Goal: Task Accomplishment & Management: Use online tool/utility

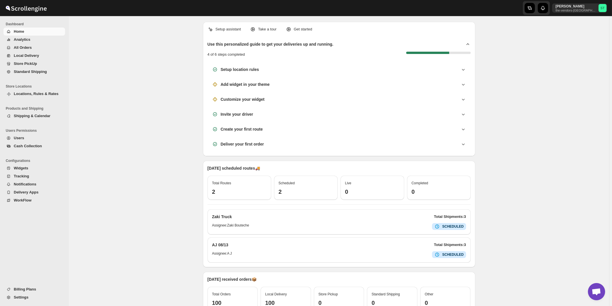
click at [20, 47] on span "All Orders" at bounding box center [23, 47] width 18 height 4
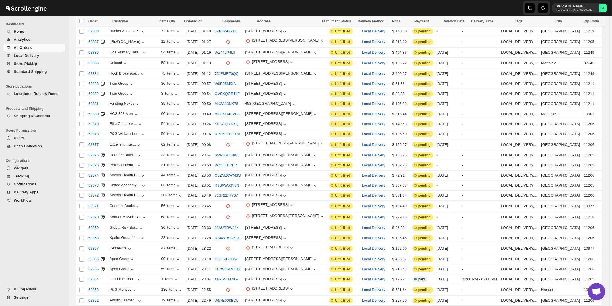
scroll to position [578, 0]
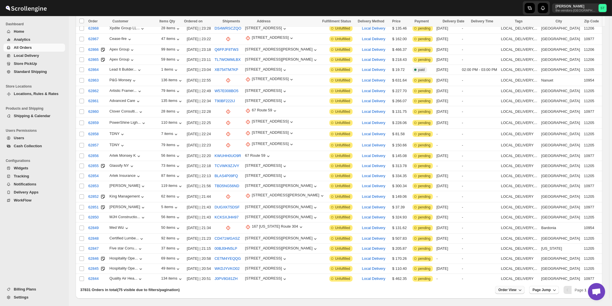
click at [510, 287] on span "Order View" at bounding box center [507, 289] width 18 height 5
click at [510, 250] on input "75" at bounding box center [510, 247] width 20 height 9
click at [512, 255] on div "Set" at bounding box center [514, 256] width 29 height 6
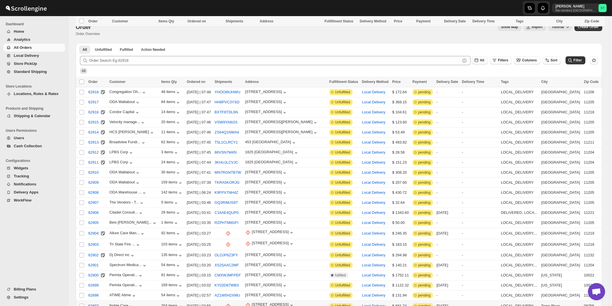
scroll to position [92, 0]
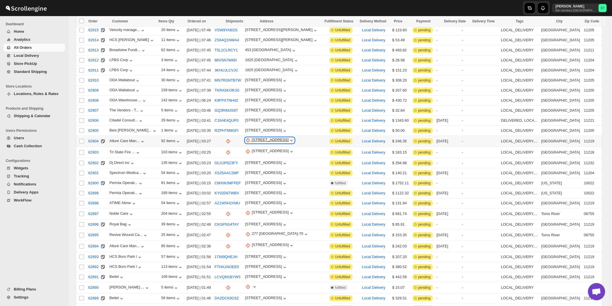
click at [275, 137] on div "[STREET_ADDRESS]" at bounding box center [270, 140] width 37 height 6
click at [278, 168] on span "Update manually" at bounding box center [282, 168] width 28 height 4
select select "US"
select select "[US_STATE]"
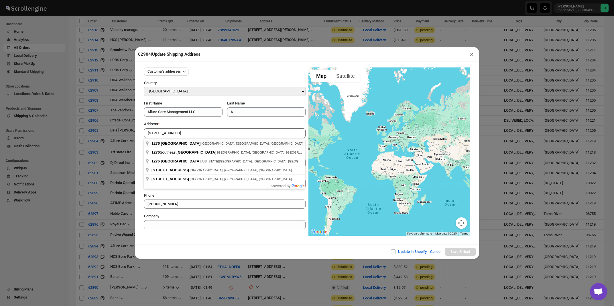
type input "[STREET_ADDRESS]"
type input "[GEOGRAPHIC_DATA]"
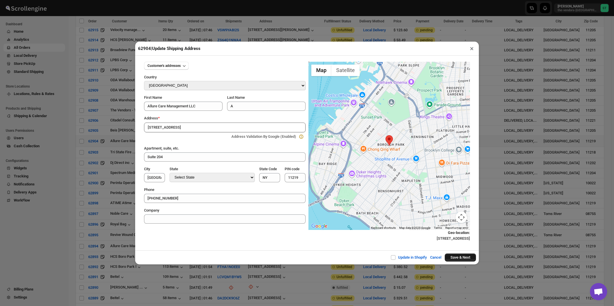
click at [464, 258] on button "Save & Next" at bounding box center [460, 257] width 31 height 8
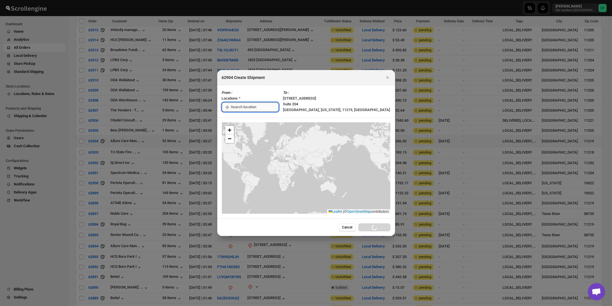
click at [246, 107] on input ":r1jp:" at bounding box center [255, 106] width 48 height 9
click at [244, 118] on div "[STREET_ADDRESS]" at bounding box center [263, 120] width 71 height 6
type input "[STREET_ADDRESS]"
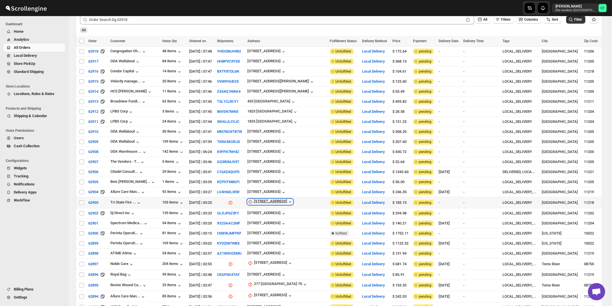
click at [270, 199] on div "[STREET_ADDRESS]" at bounding box center [270, 202] width 33 height 6
click at [270, 233] on button "Update manually" at bounding box center [270, 228] width 41 height 9
select select "US"
select select "[US_STATE]"
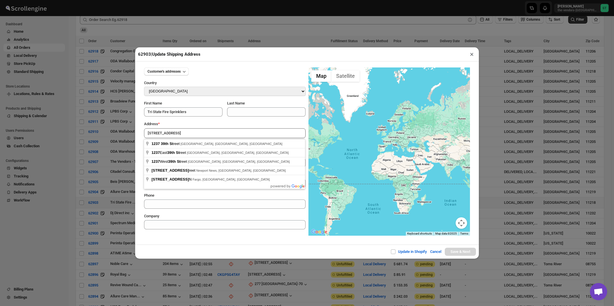
click at [195, 124] on div "Address *" at bounding box center [225, 124] width 162 height 6
click at [190, 134] on input "[STREET_ADDRESS]" at bounding box center [225, 133] width 162 height 10
type input "[STREET_ADDRESS]"
type input "[GEOGRAPHIC_DATA]"
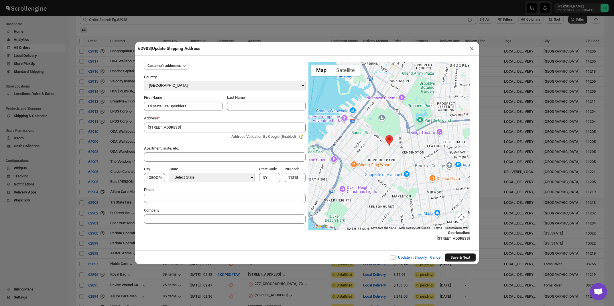
click at [464, 258] on button "Save & Next" at bounding box center [460, 257] width 31 height 8
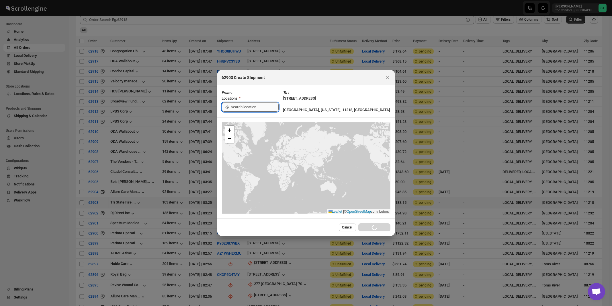
click at [261, 105] on input ":r2vo:" at bounding box center [255, 106] width 48 height 9
click at [252, 120] on div "[STREET_ADDRESS]" at bounding box center [263, 120] width 71 height 6
type input "[STREET_ADDRESS]"
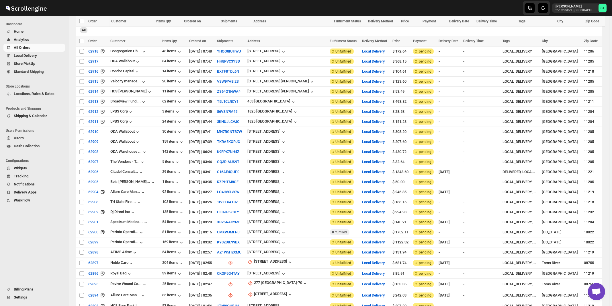
scroll to position [133, 0]
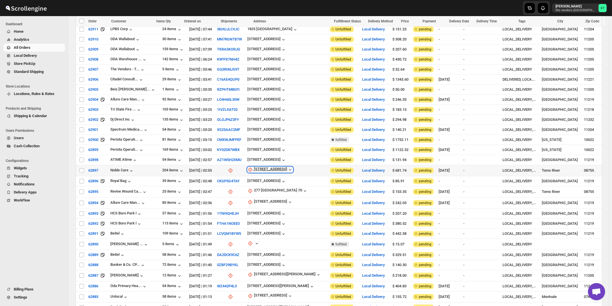
click at [267, 167] on div "[STREET_ADDRESS]" at bounding box center [270, 170] width 33 height 6
click at [269, 194] on span "Update manually" at bounding box center [270, 195] width 27 height 4
select select "US"
select select "[US_STATE]"
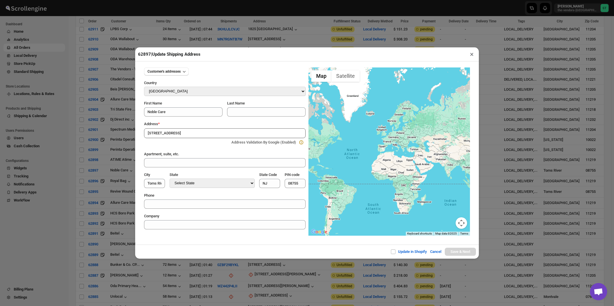
type input "[STREET_ADDRESS]"
type input "[GEOGRAPHIC_DATA]"
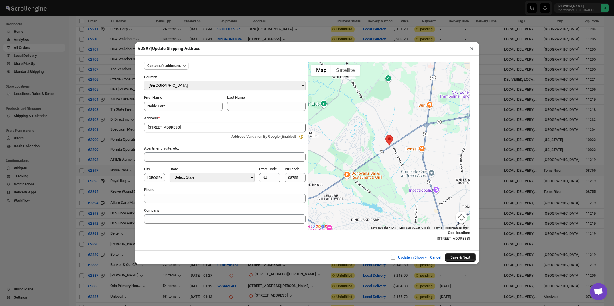
click at [456, 256] on button "Save & Next" at bounding box center [460, 257] width 31 height 8
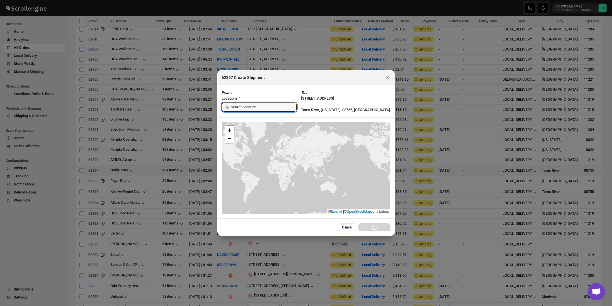
click at [248, 108] on input ":r4de:" at bounding box center [264, 106] width 66 height 9
click at [248, 119] on div "[STREET_ADDRESS]" at bounding box center [263, 120] width 71 height 6
type input "[STREET_ADDRESS]"
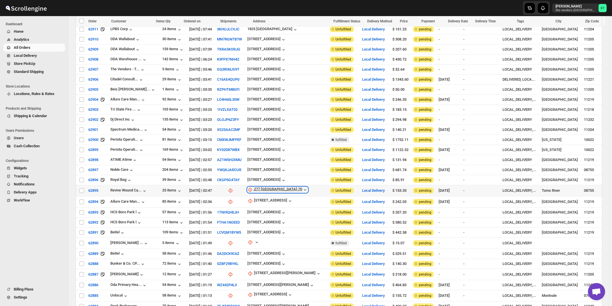
click at [267, 187] on div "277 [GEOGRAPHIC_DATA]-70" at bounding box center [278, 190] width 48 height 6
click at [264, 214] on span "Update manually" at bounding box center [270, 215] width 27 height 4
select select "US"
select select "[US_STATE]"
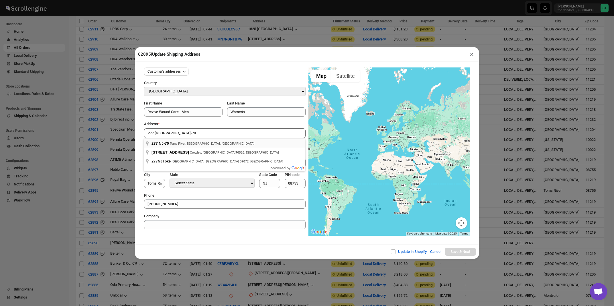
type input "277 NJ-70, [GEOGRAPHIC_DATA], [GEOGRAPHIC_DATA], [GEOGRAPHIC_DATA]"
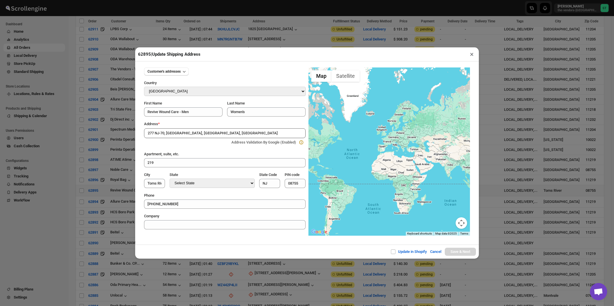
type input "[GEOGRAPHIC_DATA]"
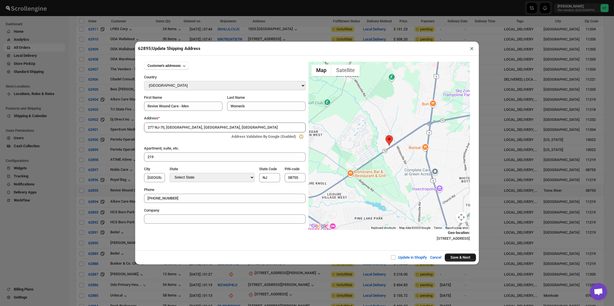
click at [457, 258] on button "Save & Next" at bounding box center [460, 257] width 31 height 8
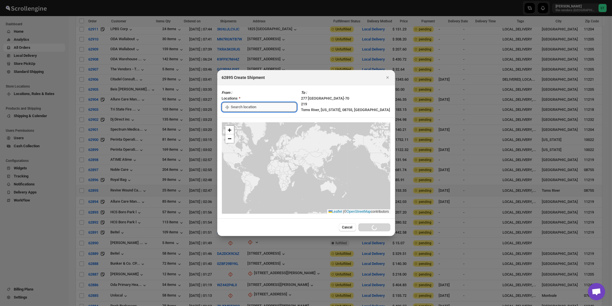
click at [240, 107] on input ":r5po:" at bounding box center [264, 106] width 66 height 9
click at [239, 120] on div "[STREET_ADDRESS]" at bounding box center [263, 120] width 71 height 6
type input "[STREET_ADDRESS]"
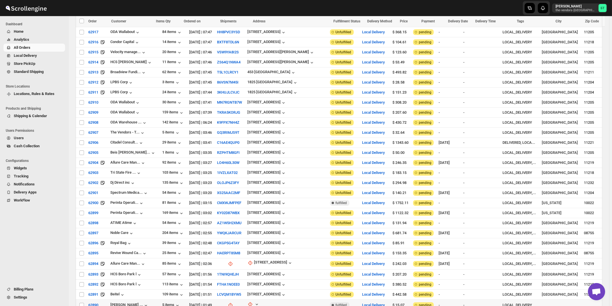
scroll to position [164, 0]
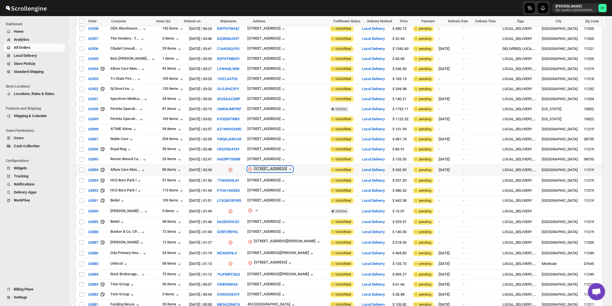
click at [268, 166] on div "[STREET_ADDRESS]" at bounding box center [270, 169] width 33 height 6
click at [269, 193] on span "Update manually" at bounding box center [275, 194] width 27 height 4
select select "US"
select select "[US_STATE]"
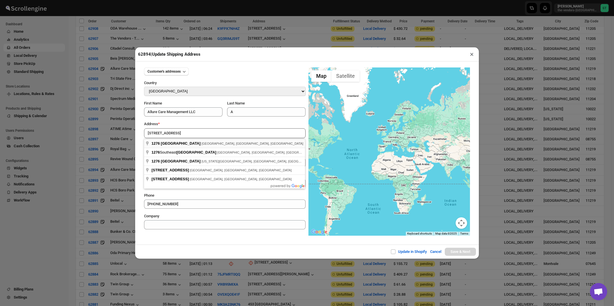
type input "[STREET_ADDRESS]"
type input "[GEOGRAPHIC_DATA]"
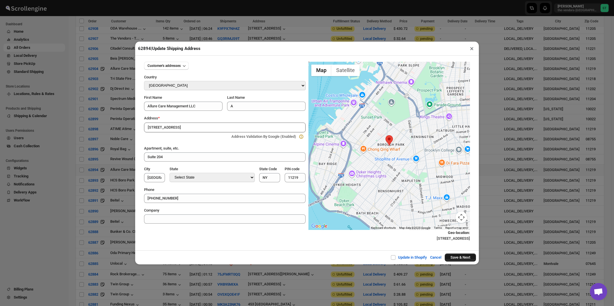
click at [457, 259] on button "Save & Next" at bounding box center [460, 257] width 31 height 8
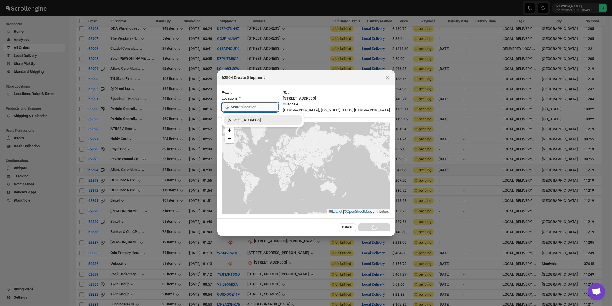
click at [242, 104] on input ":r75o:" at bounding box center [255, 106] width 48 height 9
click at [244, 121] on div "[STREET_ADDRESS]" at bounding box center [263, 120] width 71 height 6
type input "[STREET_ADDRESS]"
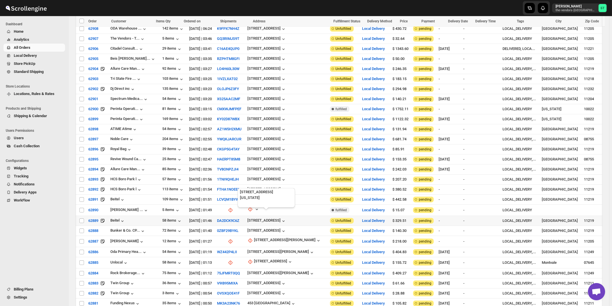
scroll to position [256, 0]
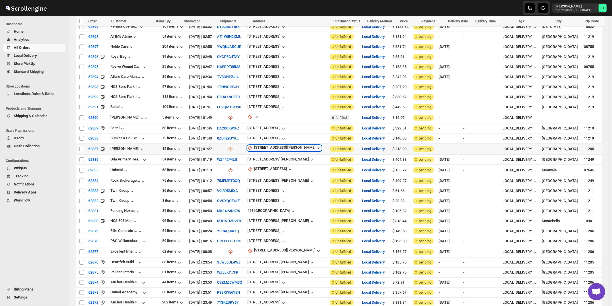
click at [269, 145] on div "[STREET_ADDRESS][PERSON_NAME]" at bounding box center [285, 148] width 62 height 6
click at [271, 171] on span "Update manually" at bounding box center [281, 171] width 27 height 4
select select "US"
select select "[US_STATE]"
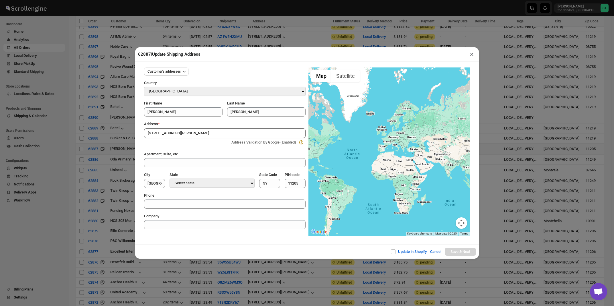
type input "[STREET_ADDRESS][PERSON_NAME]"
type input "[GEOGRAPHIC_DATA]"
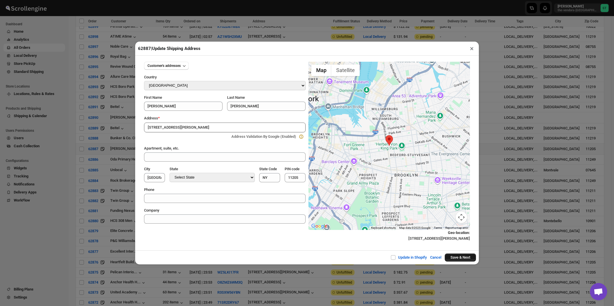
click at [455, 259] on button "Save & Next" at bounding box center [460, 257] width 31 height 8
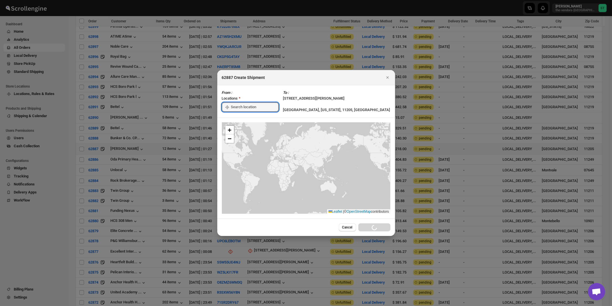
click at [245, 106] on input ":r8jp:" at bounding box center [255, 106] width 48 height 9
click at [244, 121] on div "[STREET_ADDRESS]" at bounding box center [263, 120] width 71 height 6
type input "[STREET_ADDRESS]"
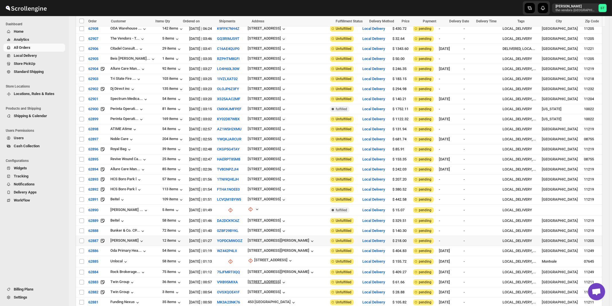
scroll to position [225, 0]
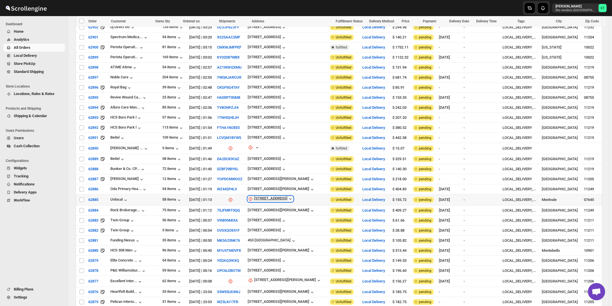
click at [268, 196] on div "[STREET_ADDRESS]" at bounding box center [270, 199] width 33 height 6
click at [268, 221] on span "Update manually" at bounding box center [271, 222] width 27 height 4
select select "US"
select select "[US_STATE]"
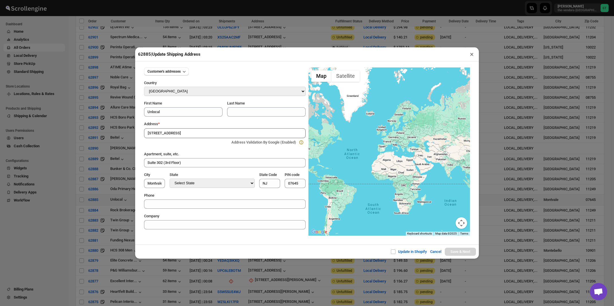
click at [216, 124] on div "Address *" at bounding box center [225, 124] width 162 height 6
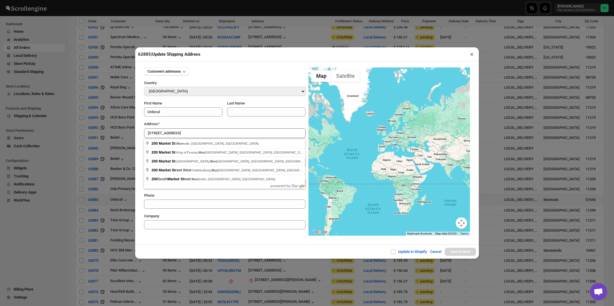
click at [210, 132] on input "[STREET_ADDRESS]" at bounding box center [225, 133] width 162 height 10
type input "[STREET_ADDRESS]"
type input "[GEOGRAPHIC_DATA]"
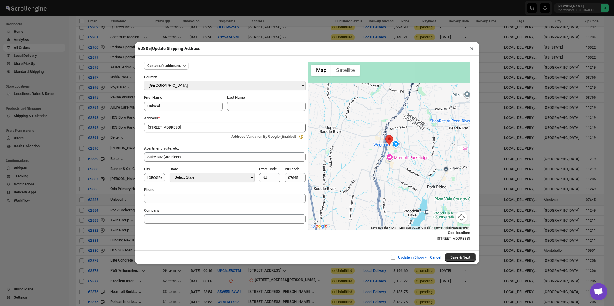
click at [467, 257] on button "Save & Next" at bounding box center [460, 257] width 31 height 8
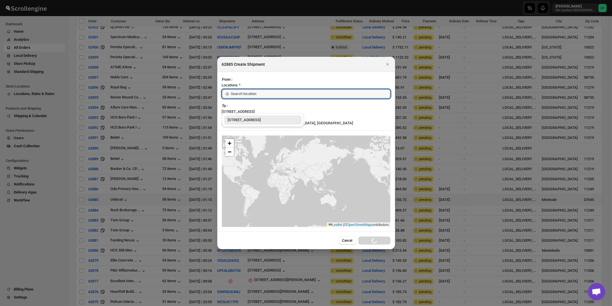
click at [235, 120] on div "[STREET_ADDRESS]" at bounding box center [263, 120] width 71 height 6
type input "[STREET_ADDRESS]"
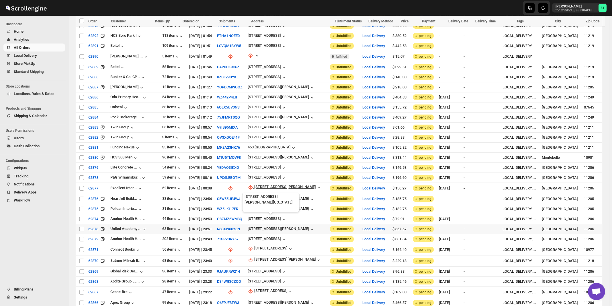
scroll to position [317, 0]
click at [267, 184] on div "[STREET_ADDRESS][PERSON_NAME]" at bounding box center [285, 187] width 62 height 6
click at [263, 209] on span "Update manually" at bounding box center [270, 208] width 27 height 4
select select "US"
select select "[US_STATE]"
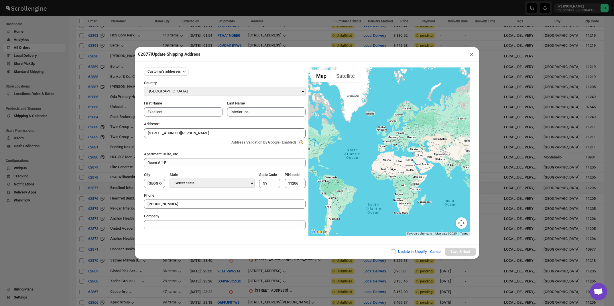
click at [180, 124] on div "Address *" at bounding box center [225, 124] width 162 height 6
click at [179, 129] on input "[STREET_ADDRESS][PERSON_NAME]" at bounding box center [225, 133] width 162 height 10
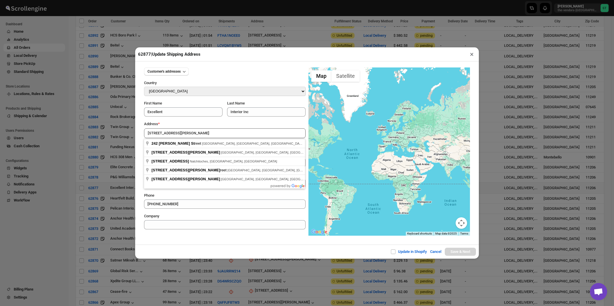
click at [181, 122] on div "Address *" at bounding box center [225, 124] width 162 height 6
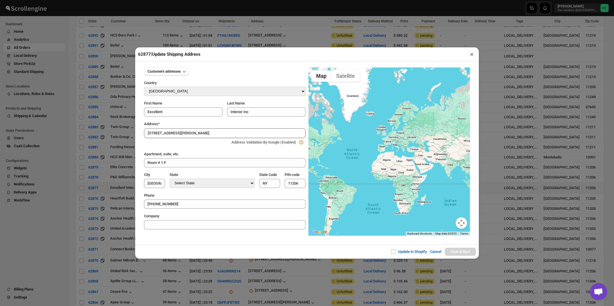
click at [179, 138] on input "[STREET_ADDRESS][PERSON_NAME]" at bounding box center [225, 133] width 162 height 10
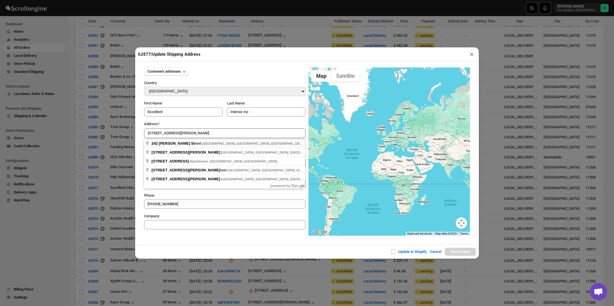
type input "[STREET_ADDRESS][PERSON_NAME]"
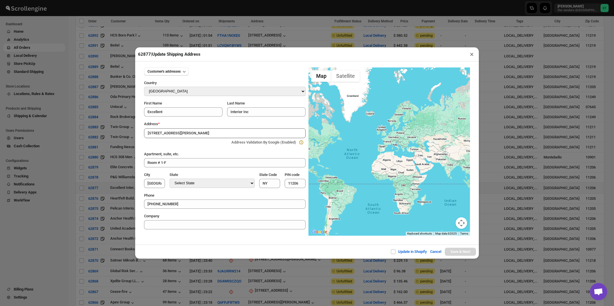
type input "[GEOGRAPHIC_DATA]"
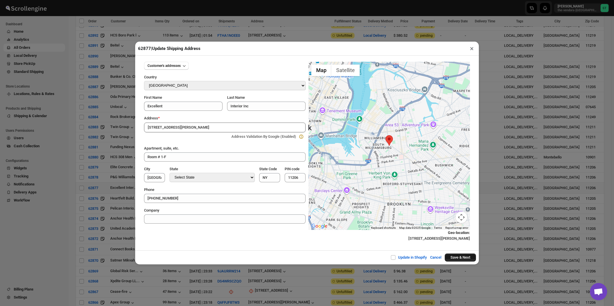
click at [456, 257] on button "Save & Next" at bounding box center [460, 257] width 31 height 8
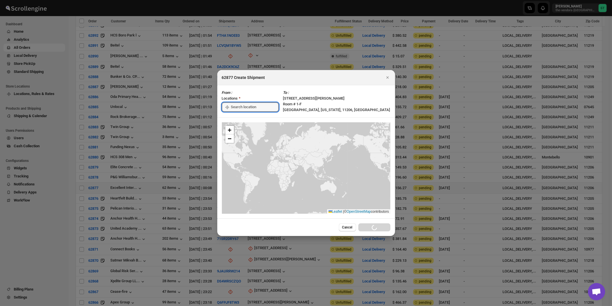
click at [239, 107] on input ":rbek:" at bounding box center [255, 106] width 48 height 9
click at [236, 122] on div "[STREET_ADDRESS]" at bounding box center [263, 120] width 71 height 6
type input "[STREET_ADDRESS]"
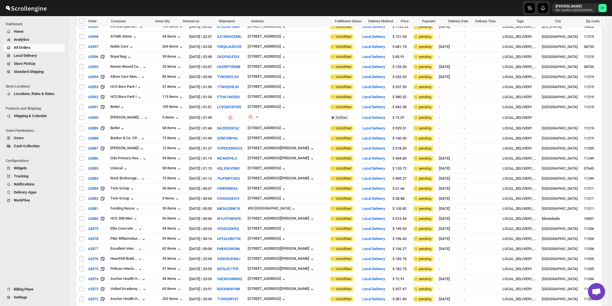
scroll to position [379, 0]
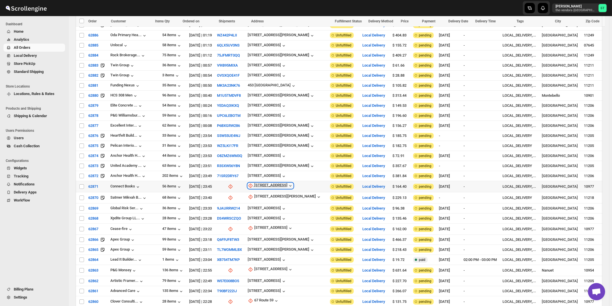
click at [266, 183] on div "[STREET_ADDRESS]" at bounding box center [270, 186] width 33 height 6
click at [264, 204] on span "Update manually" at bounding box center [269, 205] width 27 height 4
select select "US"
select select "[US_STATE]"
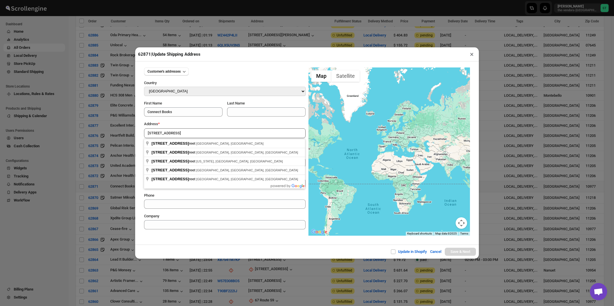
click at [184, 122] on div "Address *" at bounding box center [225, 124] width 162 height 6
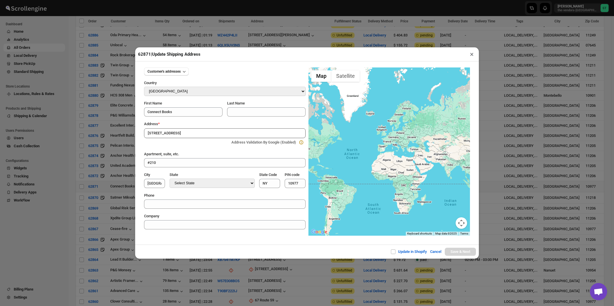
click at [188, 132] on input "[STREET_ADDRESS]" at bounding box center [225, 133] width 162 height 10
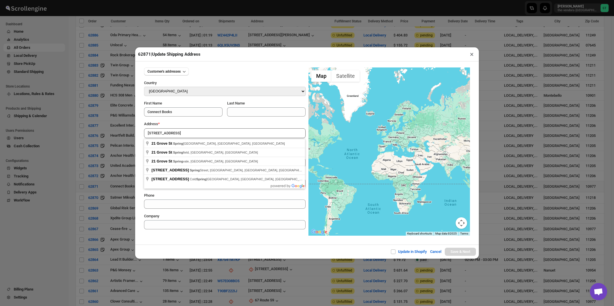
click at [190, 121] on div "Customer's addresses Country Select Country [GEOGRAPHIC_DATA] [GEOGRAPHIC_DATA]…" at bounding box center [225, 146] width 162 height 166
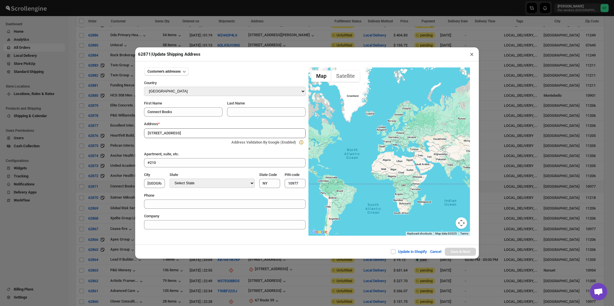
click at [187, 133] on input "[STREET_ADDRESS]" at bounding box center [225, 133] width 162 height 10
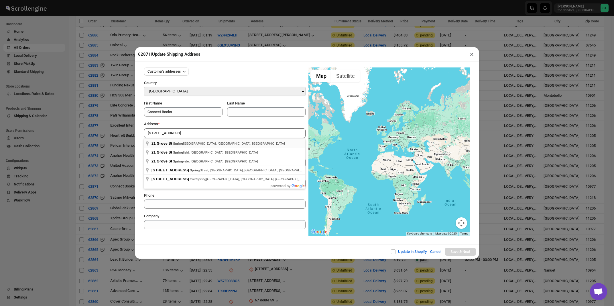
type input "[STREET_ADDRESS]"
type input "[GEOGRAPHIC_DATA]"
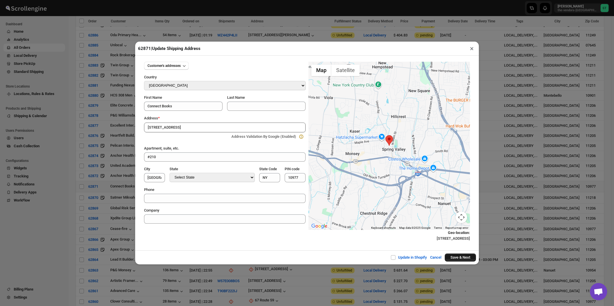
click at [453, 258] on button "Save & Next" at bounding box center [460, 257] width 31 height 8
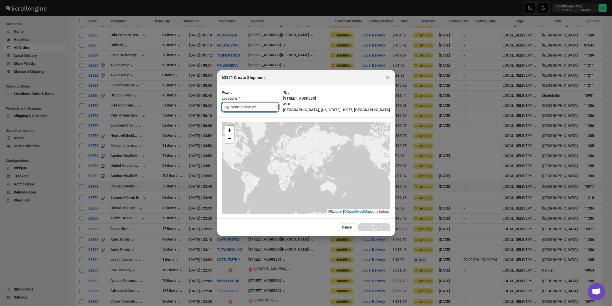
click at [237, 109] on input ":rcsg:" at bounding box center [255, 106] width 48 height 9
click at [236, 122] on div "[STREET_ADDRESS]" at bounding box center [263, 120] width 71 height 6
type input "[STREET_ADDRESS]"
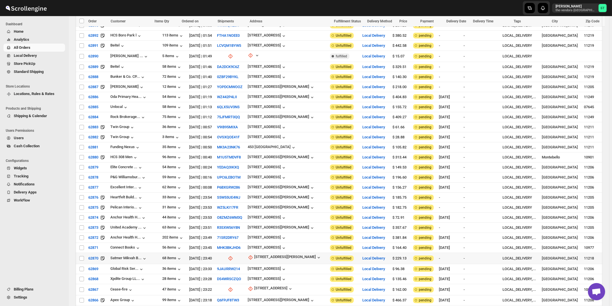
scroll to position [410, 0]
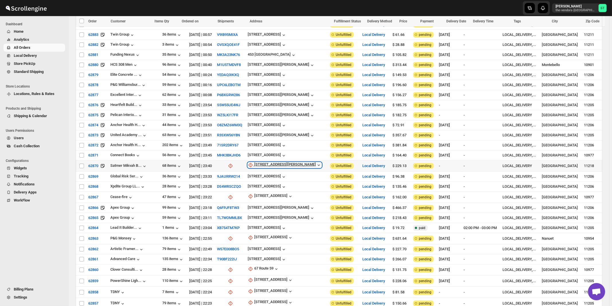
click at [266, 162] on div "[STREET_ADDRESS][PERSON_NAME]" at bounding box center [285, 165] width 62 height 6
click at [265, 186] on span "Update manually" at bounding box center [269, 184] width 27 height 4
select select "US"
select select "[US_STATE]"
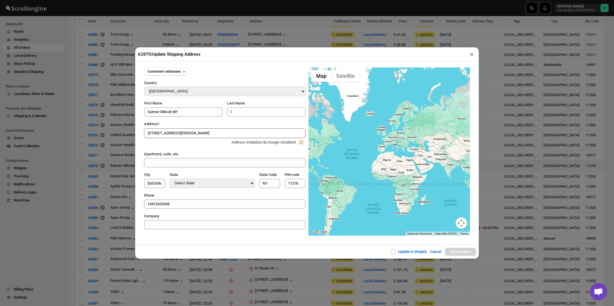
click at [200, 124] on div "Address *" at bounding box center [225, 124] width 162 height 6
click at [194, 136] on input "[STREET_ADDRESS][PERSON_NAME]" at bounding box center [225, 133] width 162 height 10
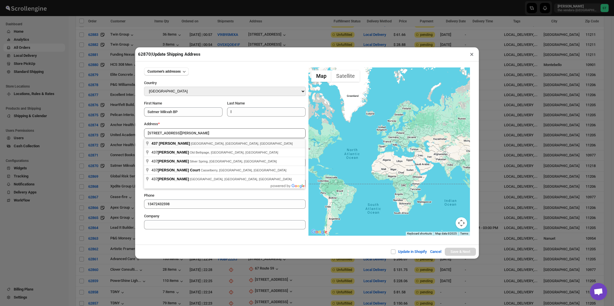
type input "[STREET_ADDRESS][PERSON_NAME]"
type input "[GEOGRAPHIC_DATA]"
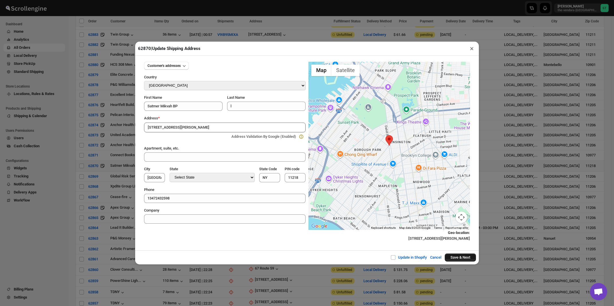
click at [464, 257] on button "Save & Next" at bounding box center [460, 257] width 31 height 8
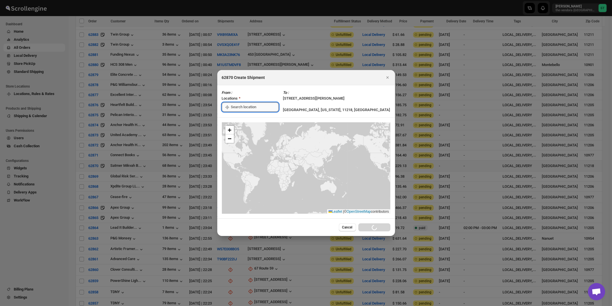
click at [242, 106] on input ":re8g:" at bounding box center [255, 106] width 48 height 9
click at [241, 121] on div "[STREET_ADDRESS]" at bounding box center [263, 120] width 71 height 6
type input "[STREET_ADDRESS]"
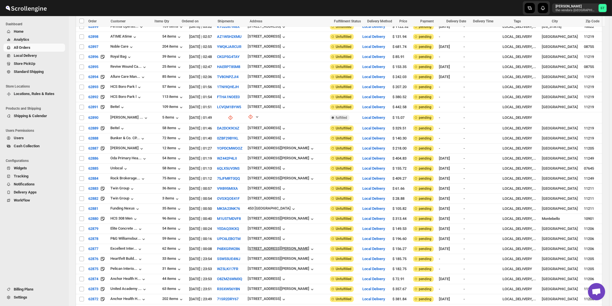
scroll to position [348, 0]
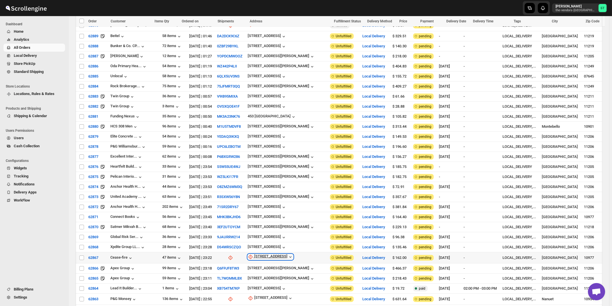
click at [268, 254] on div "[STREET_ADDRESS]" at bounding box center [270, 257] width 33 height 6
click at [269, 274] on span "Update manually" at bounding box center [272, 275] width 27 height 4
select select "US"
select select "[US_STATE]"
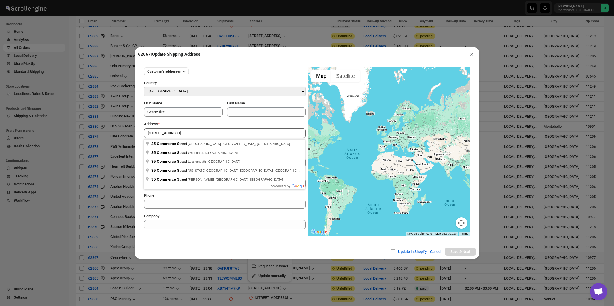
click at [191, 127] on div "Address *" at bounding box center [225, 124] width 162 height 6
click at [186, 134] on input "[STREET_ADDRESS]" at bounding box center [225, 133] width 162 height 10
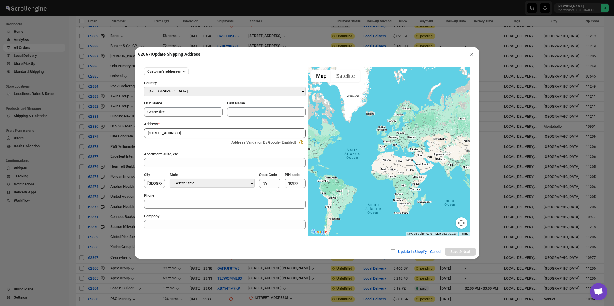
type input "[STREET_ADDRESS]"
type input "[GEOGRAPHIC_DATA]"
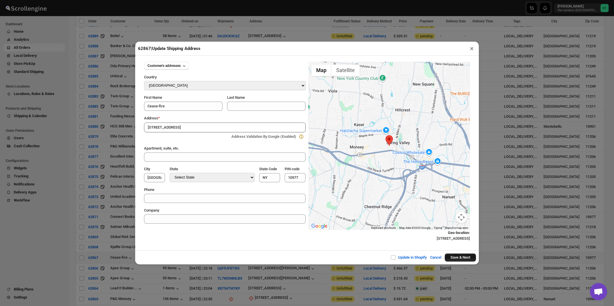
click at [458, 258] on button "Save & Next" at bounding box center [460, 257] width 31 height 8
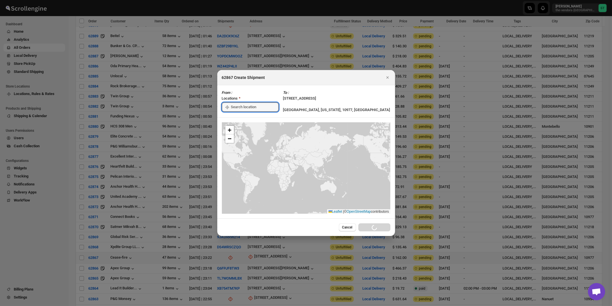
click at [237, 108] on input ":rfl5:" at bounding box center [255, 106] width 48 height 9
click at [238, 121] on div "[STREET_ADDRESS]" at bounding box center [263, 120] width 71 height 6
type input "[STREET_ADDRESS]"
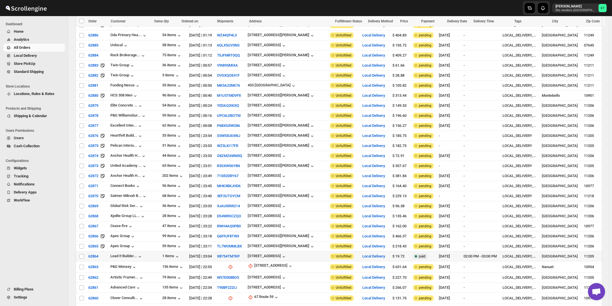
scroll to position [471, 0]
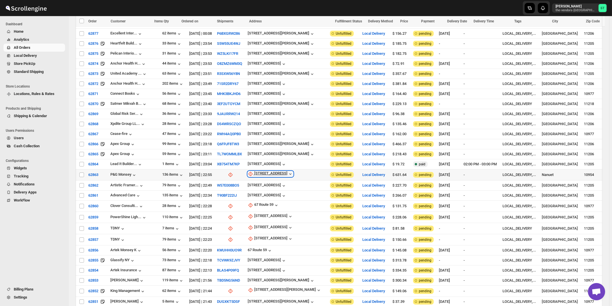
click at [261, 171] on div "[STREET_ADDRESS]" at bounding box center [270, 174] width 33 height 6
click at [263, 189] on button "Update manually" at bounding box center [262, 191] width 41 height 9
select select "US"
select select "[US_STATE]"
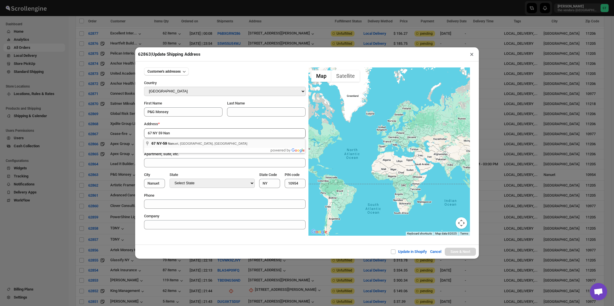
type input "67 NY-59, [GEOGRAPHIC_DATA], [GEOGRAPHIC_DATA], [GEOGRAPHIC_DATA]"
type input "[GEOGRAPHIC_DATA]"
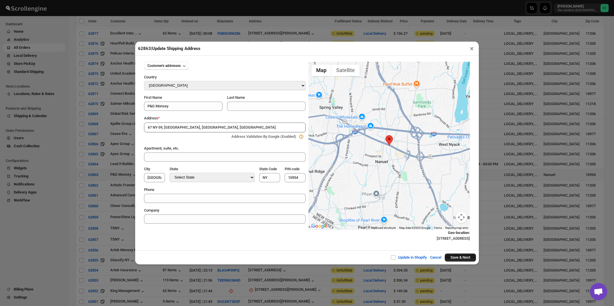
click at [466, 257] on button "Save & Next" at bounding box center [460, 257] width 31 height 8
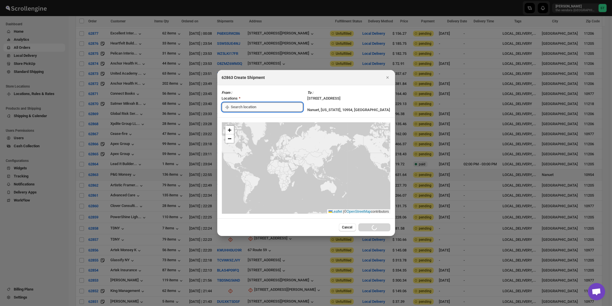
click at [236, 106] on input ":rh27:" at bounding box center [267, 106] width 72 height 9
click at [236, 120] on div "[STREET_ADDRESS]" at bounding box center [263, 120] width 71 height 6
type input "[STREET_ADDRESS]"
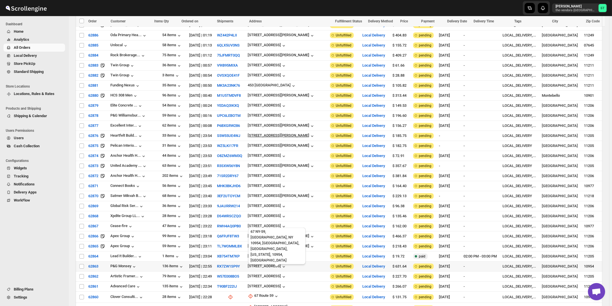
scroll to position [502, 0]
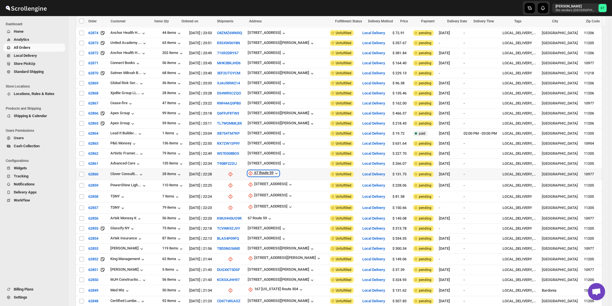
click at [269, 170] on div "67 Route 59" at bounding box center [263, 173] width 19 height 6
click at [265, 189] on span "Update manually" at bounding box center [267, 190] width 27 height 4
select select "US"
select select "[US_STATE]"
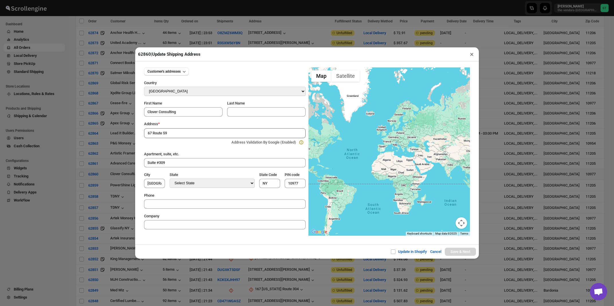
click at [185, 125] on div "Address *" at bounding box center [225, 124] width 162 height 6
click at [183, 133] on input "67 Route 59" at bounding box center [225, 133] width 162 height 10
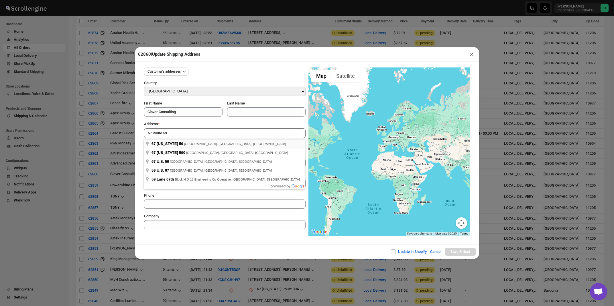
type input "[STREET_ADDRESS][US_STATE]"
type input "[GEOGRAPHIC_DATA]"
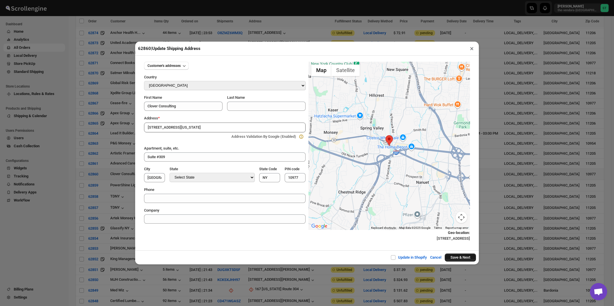
click at [454, 259] on button "Save & Next" at bounding box center [460, 257] width 31 height 8
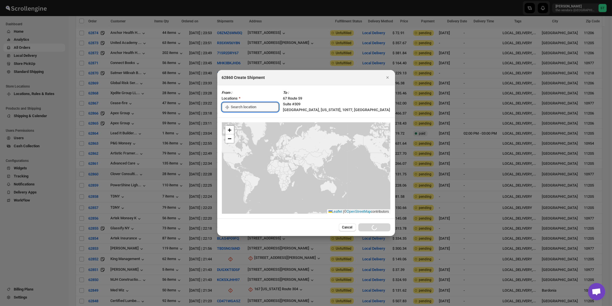
click at [250, 106] on input ":riet:" at bounding box center [255, 106] width 48 height 9
click at [246, 118] on div "[STREET_ADDRESS]" at bounding box center [263, 120] width 71 height 6
type input "[STREET_ADDRESS]"
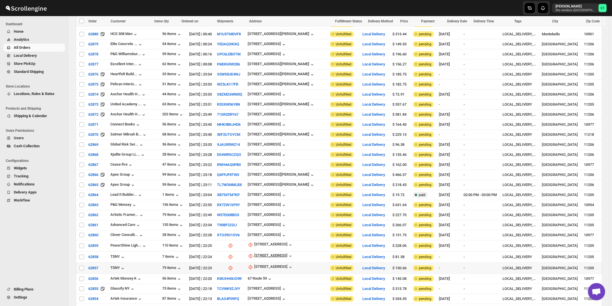
scroll to position [532, 0]
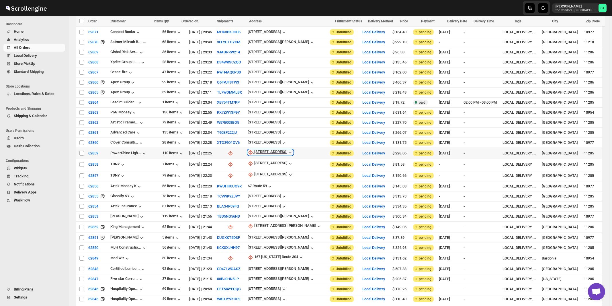
click at [267, 149] on div "[STREET_ADDRESS]" at bounding box center [270, 152] width 33 height 6
click at [266, 170] on span "Update manually" at bounding box center [274, 169] width 27 height 4
select select "US"
select select "[US_STATE]"
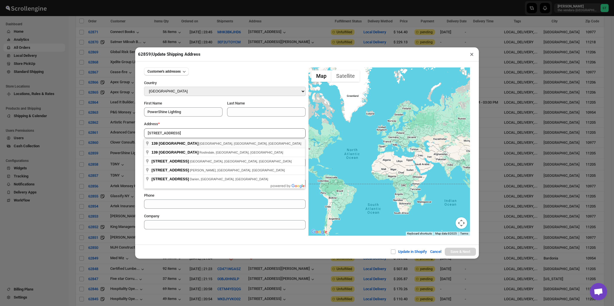
type input "[STREET_ADDRESS]"
type input "[GEOGRAPHIC_DATA]"
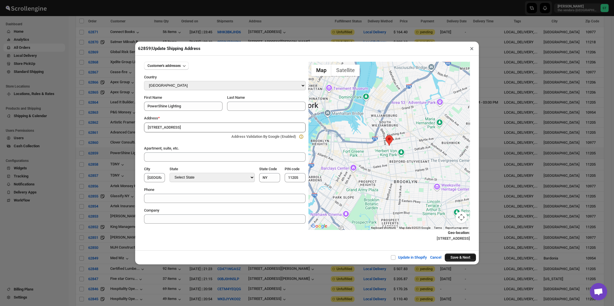
click at [449, 258] on button "Save & Next" at bounding box center [460, 257] width 31 height 8
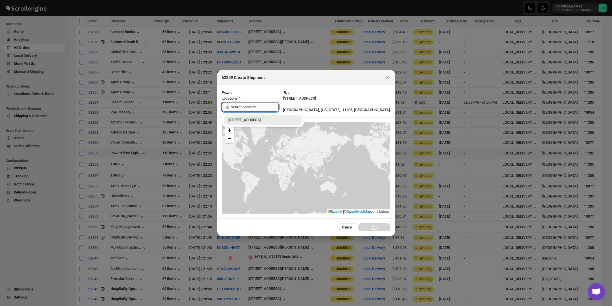
click at [239, 106] on input ":rjqs:" at bounding box center [255, 106] width 48 height 9
click at [237, 120] on div "[STREET_ADDRESS]" at bounding box center [263, 120] width 71 height 6
type input "[STREET_ADDRESS]"
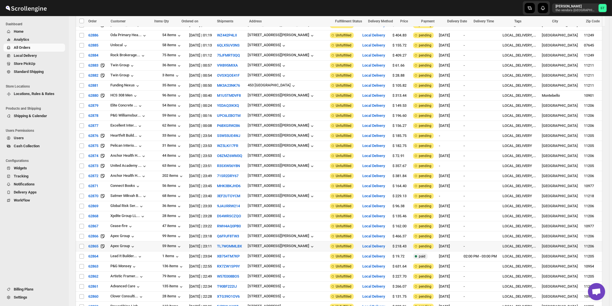
scroll to position [471, 0]
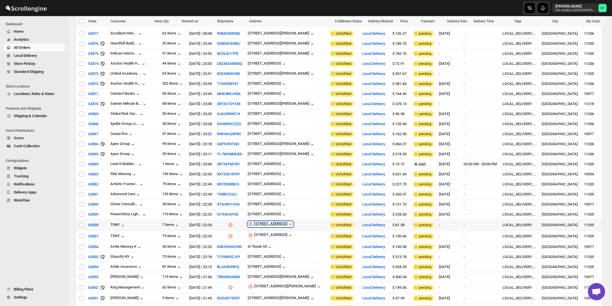
click at [274, 221] on div "[STREET_ADDRESS]" at bounding box center [270, 224] width 33 height 6
click at [271, 238] on span "Update manually" at bounding box center [274, 241] width 30 height 6
select select "US"
select select "[US_STATE]"
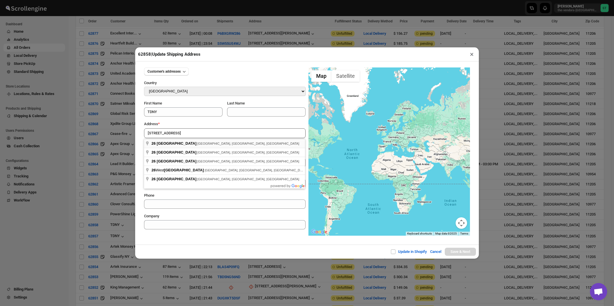
type input "[STREET_ADDRESS]"
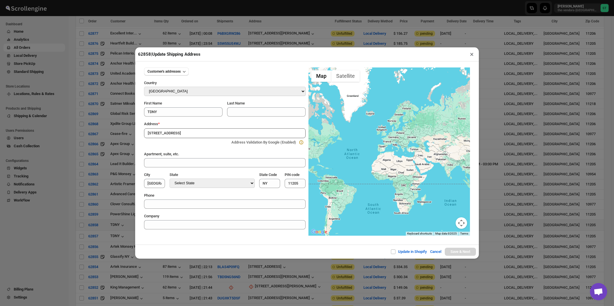
type input "[GEOGRAPHIC_DATA]"
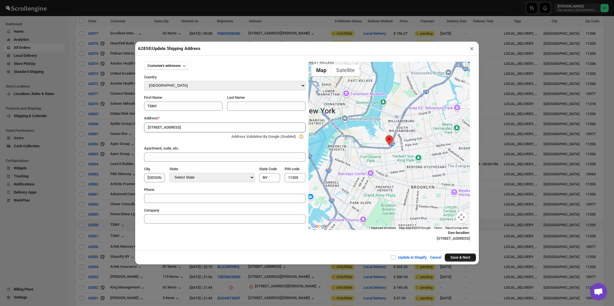
click at [448, 257] on button "Save & Next" at bounding box center [460, 257] width 31 height 8
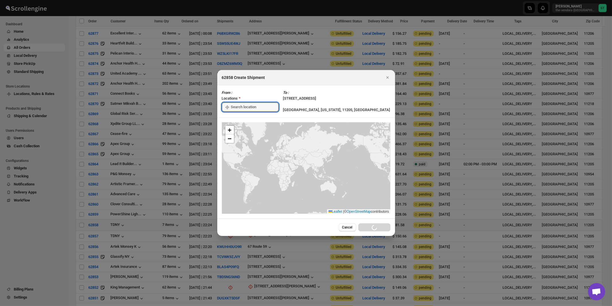
click at [239, 106] on input ":rl6q:" at bounding box center [255, 106] width 48 height 9
click at [238, 116] on div "[STREET_ADDRESS]" at bounding box center [262, 119] width 77 height 9
type input "[STREET_ADDRESS]"
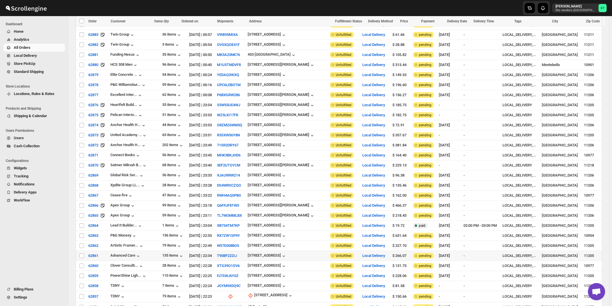
scroll to position [532, 0]
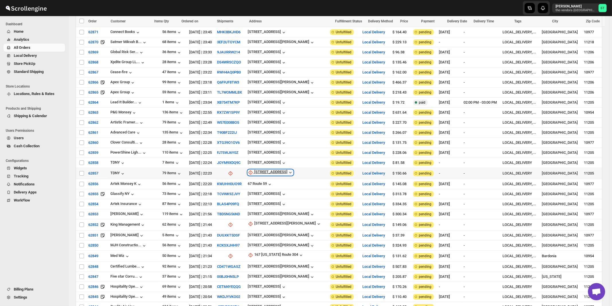
click at [262, 169] on div "[STREET_ADDRESS]" at bounding box center [270, 172] width 33 height 6
click at [262, 190] on span "Update manually" at bounding box center [272, 189] width 27 height 4
select select "US"
select select "[US_STATE]"
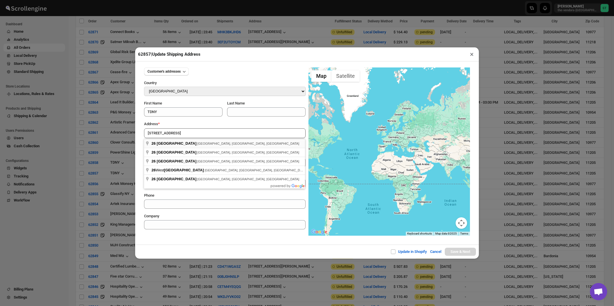
type input "[STREET_ADDRESS]"
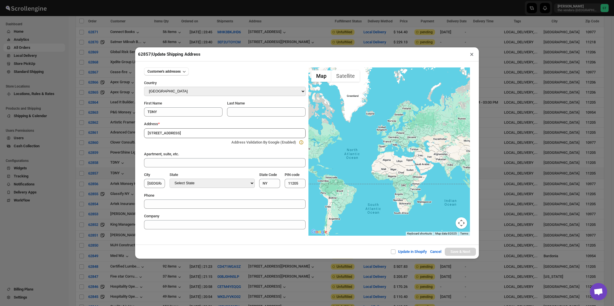
type input "[GEOGRAPHIC_DATA]"
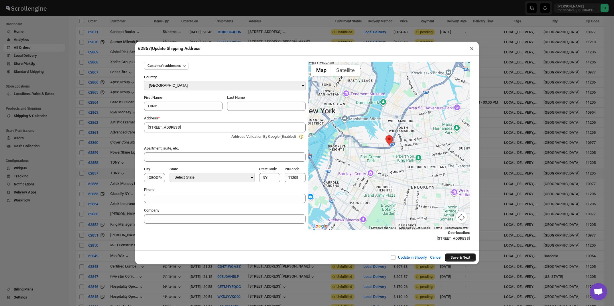
click at [458, 259] on button "Save & Next" at bounding box center [460, 257] width 31 height 8
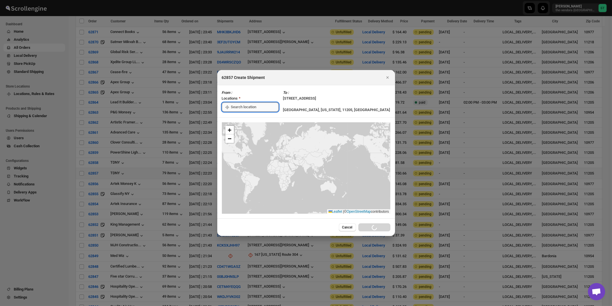
click at [254, 107] on input ":rmin:" at bounding box center [255, 106] width 48 height 9
click at [250, 120] on div "[STREET_ADDRESS]" at bounding box center [263, 120] width 71 height 6
type input "[STREET_ADDRESS]"
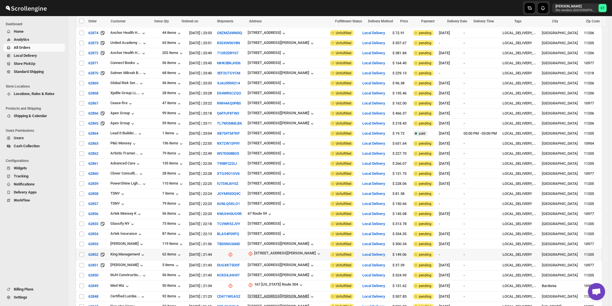
scroll to position [563, 0]
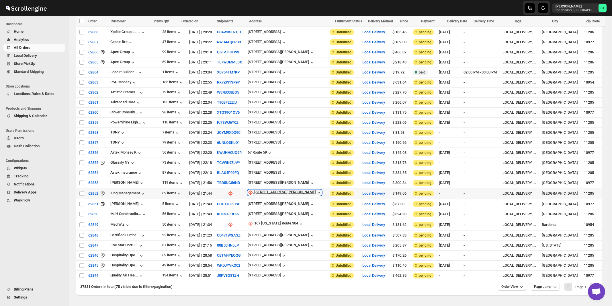
click at [264, 189] on div "[STREET_ADDRESS][PERSON_NAME]" at bounding box center [285, 192] width 62 height 6
click at [264, 206] on span "Update manually" at bounding box center [273, 207] width 27 height 4
select select "US"
select select "[US_STATE]"
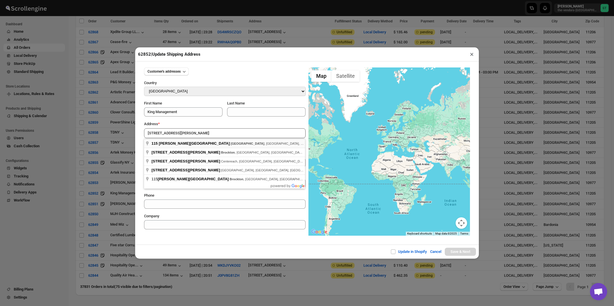
type input "[STREET_ADDRESS][PERSON_NAME]"
type input "[GEOGRAPHIC_DATA]"
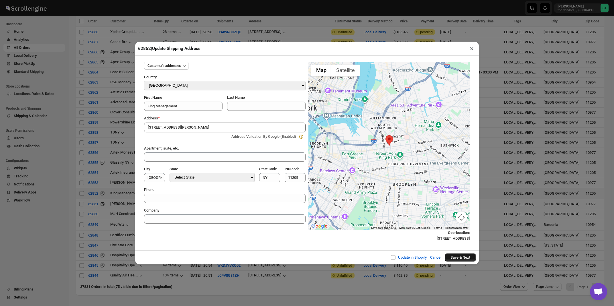
click at [468, 259] on button "Save & Next" at bounding box center [460, 257] width 31 height 8
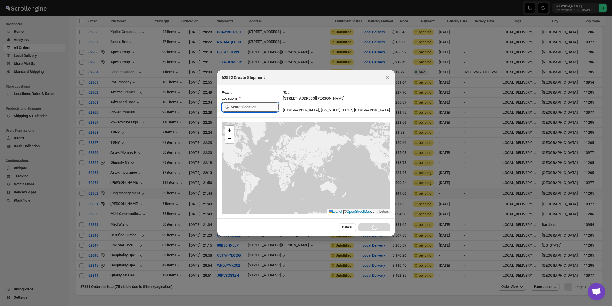
click at [250, 106] on input ":ro01:" at bounding box center [255, 106] width 48 height 9
click at [247, 120] on div "[STREET_ADDRESS]" at bounding box center [263, 120] width 71 height 6
type input "[STREET_ADDRESS]"
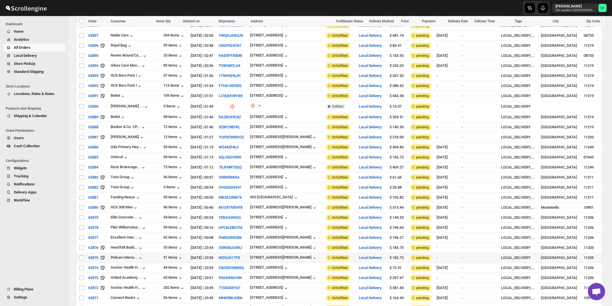
scroll to position [532, 0]
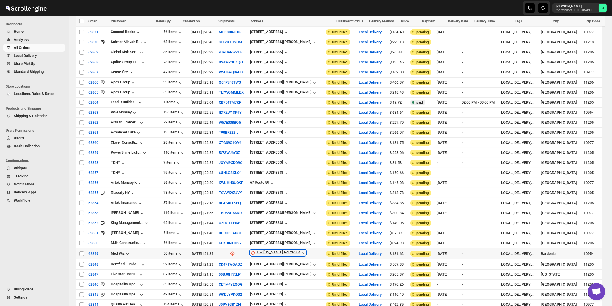
click at [269, 250] on div "167 [US_STATE] Route 304" at bounding box center [279, 253] width 44 height 6
click at [269, 265] on span "Update manually" at bounding box center [279, 267] width 27 height 4
select select "US"
select select "[US_STATE]"
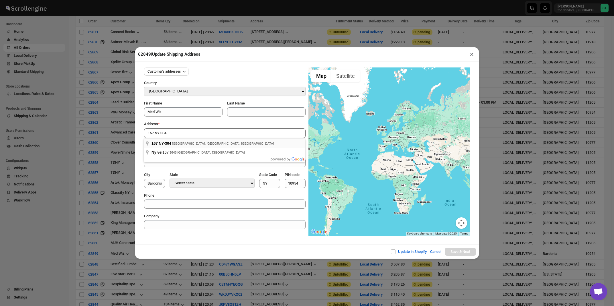
type input "167 NY-304, [GEOGRAPHIC_DATA], [GEOGRAPHIC_DATA], [GEOGRAPHIC_DATA]"
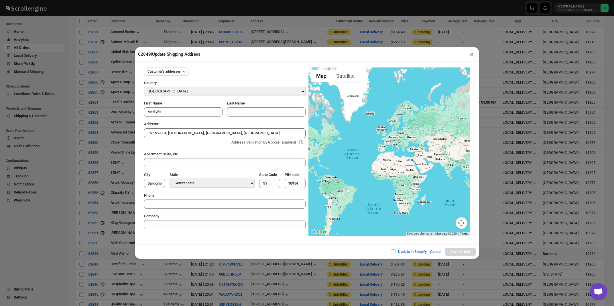
type input "[GEOGRAPHIC_DATA]"
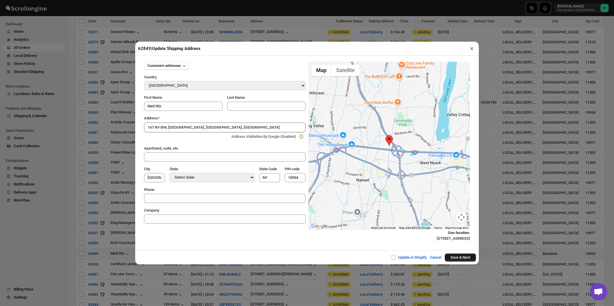
click at [453, 259] on button "Save & Next" at bounding box center [460, 257] width 31 height 8
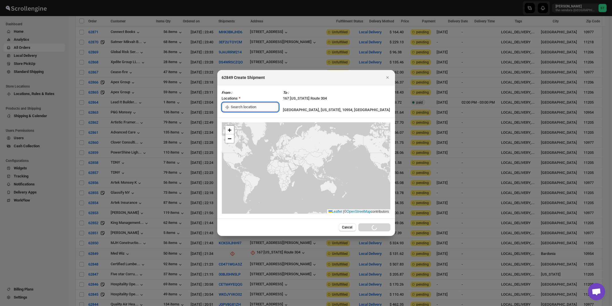
click at [250, 108] on input ":rpcn:" at bounding box center [255, 106] width 48 height 9
click at [246, 119] on div "[STREET_ADDRESS]" at bounding box center [263, 120] width 71 height 6
type input "[STREET_ADDRESS]"
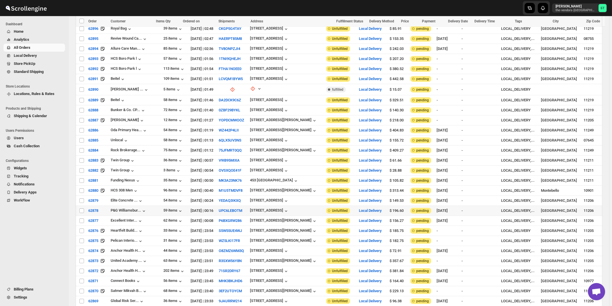
scroll to position [0, 0]
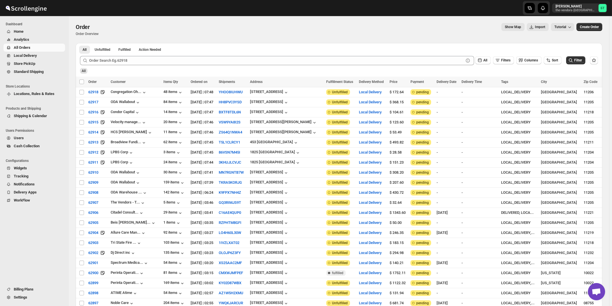
click at [109, 55] on div "All Filters Columns Sort Filter" at bounding box center [336, 58] width 522 height 14
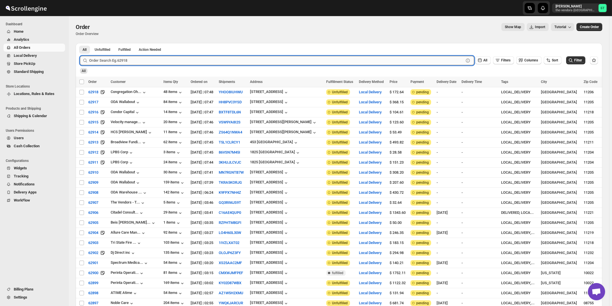
click at [110, 58] on input "text" at bounding box center [276, 60] width 375 height 9
type input "62837"
click button "Submit" at bounding box center [88, 46] width 16 height 6
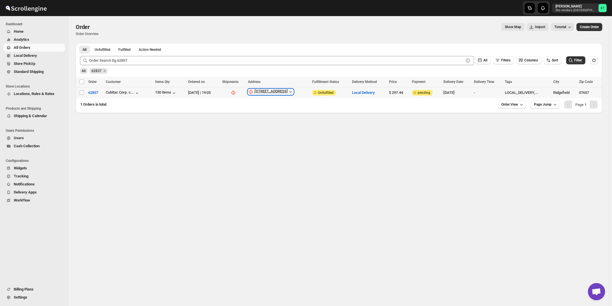
click at [275, 91] on div "[STREET_ADDRESS]" at bounding box center [270, 92] width 33 height 6
click at [277, 123] on span "Update manually" at bounding box center [277, 122] width 27 height 4
select select "US"
select select "[US_STATE]"
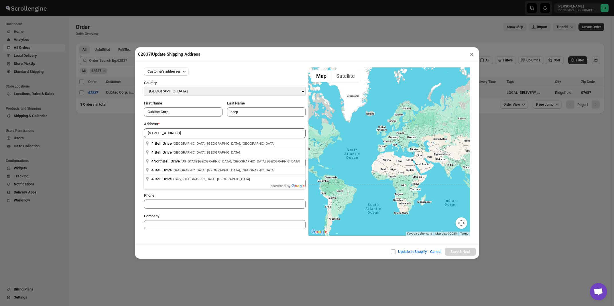
click at [189, 125] on div "Address *" at bounding box center [225, 124] width 162 height 6
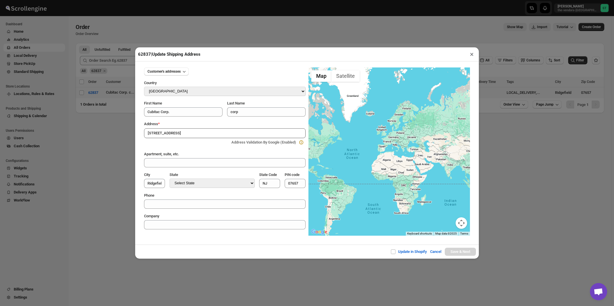
click at [186, 134] on input "[STREET_ADDRESS]" at bounding box center [225, 133] width 162 height 10
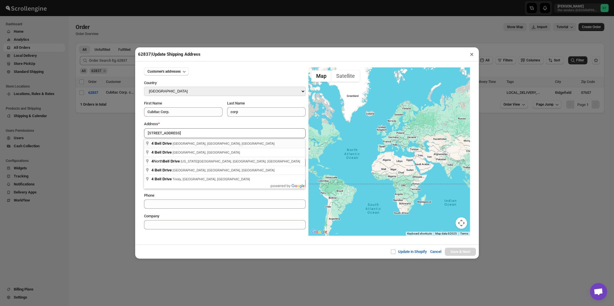
type input "[STREET_ADDRESS]"
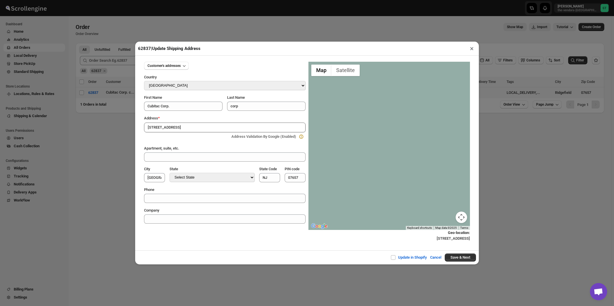
type input "[GEOGRAPHIC_DATA]"
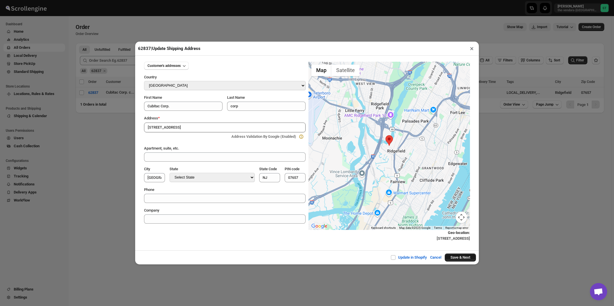
click at [461, 256] on button "Save & Next" at bounding box center [460, 257] width 31 height 8
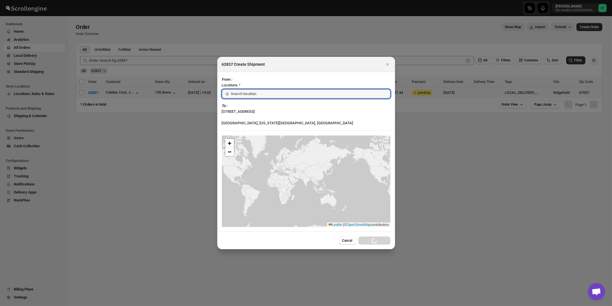
click at [246, 98] on input ":rram:" at bounding box center [310, 93] width 159 height 9
click at [247, 121] on div "[STREET_ADDRESS]" at bounding box center [263, 120] width 71 height 6
type input "[STREET_ADDRESS]"
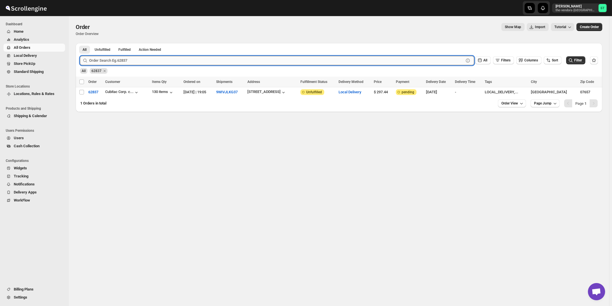
click at [132, 59] on input "text" at bounding box center [276, 60] width 375 height 9
type input "62839"
click button "Submit" at bounding box center [88, 46] width 16 height 6
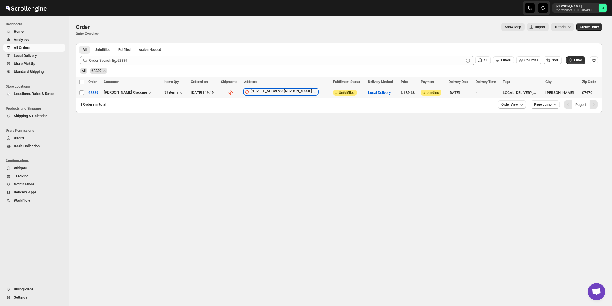
click at [274, 93] on div "[STREET_ADDRESS][PERSON_NAME]" at bounding box center [281, 92] width 62 height 6
click at [274, 124] on span "Update manually" at bounding box center [277, 122] width 27 height 4
select select "US"
select select "[US_STATE]"
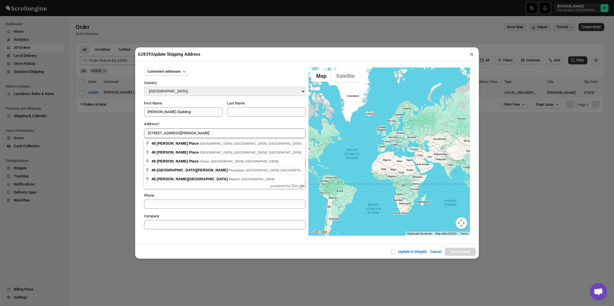
click at [192, 123] on div "Address *" at bounding box center [225, 124] width 162 height 6
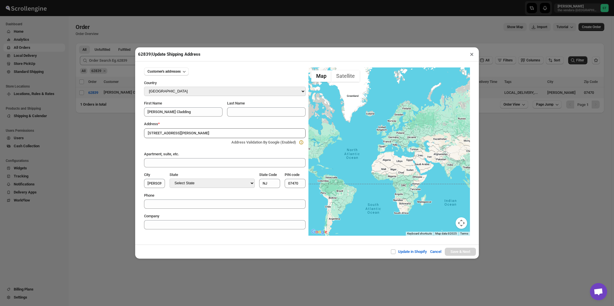
click at [189, 133] on input "[STREET_ADDRESS][PERSON_NAME]" at bounding box center [225, 133] width 162 height 10
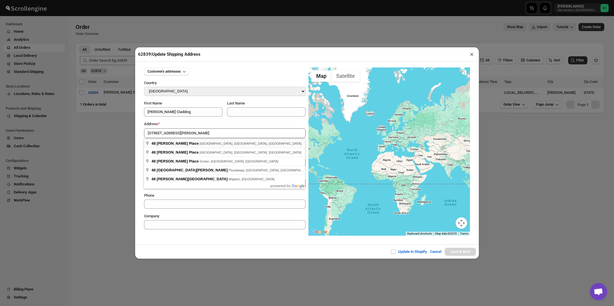
type input "[STREET_ADDRESS][PERSON_NAME]"
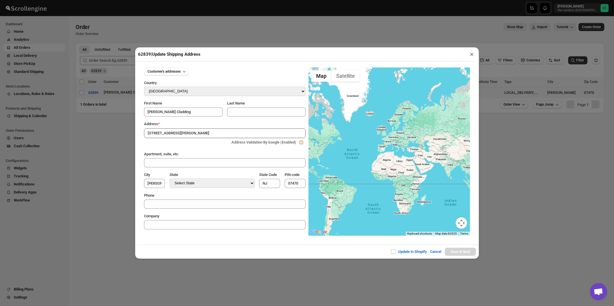
type input "[GEOGRAPHIC_DATA]"
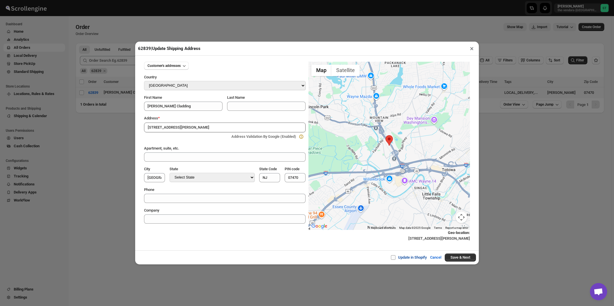
click at [393, 257] on input "Update in Shopify" at bounding box center [395, 257] width 5 height 5
checkbox input "true"
click at [450, 258] on button "Save & Next" at bounding box center [460, 257] width 31 height 8
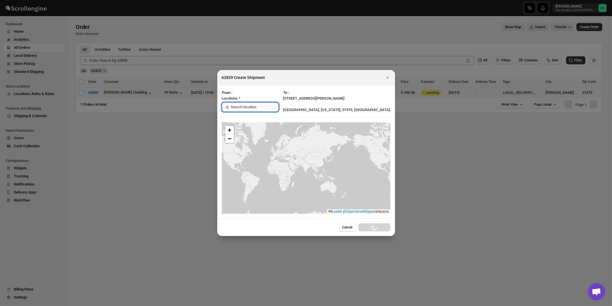
click at [255, 105] on input ":rrdv:" at bounding box center [255, 106] width 48 height 9
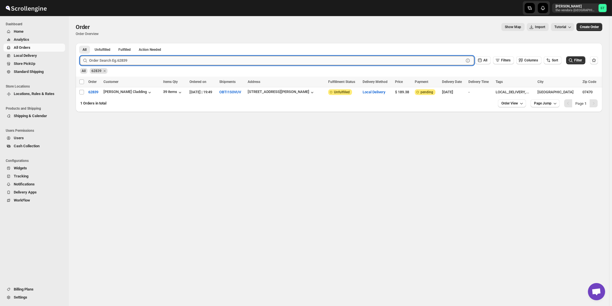
click at [130, 60] on input "text" at bounding box center [276, 60] width 375 height 9
type input "62610"
click button "Submit" at bounding box center [88, 46] width 16 height 6
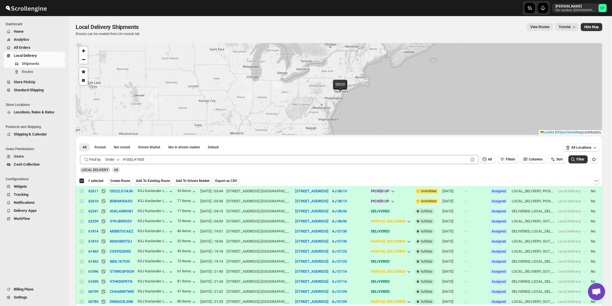
click at [118, 161] on icon "button" at bounding box center [118, 159] width 6 height 6
click at [116, 200] on div "Customer Name" at bounding box center [113, 202] width 26 height 6
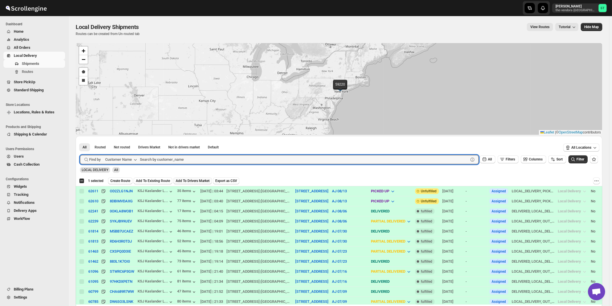
paste input "Weiss Realty & Managment"
type input "Weiss Realty & Managment"
click button "Submit" at bounding box center [88, 139] width 16 height 6
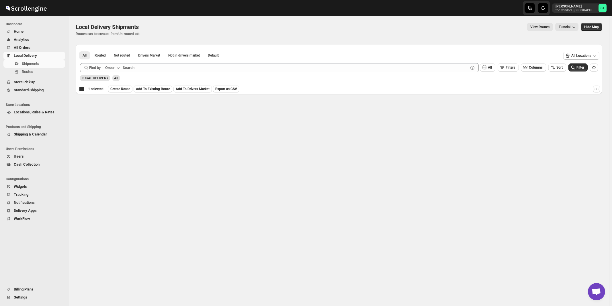
click at [117, 66] on icon "button" at bounding box center [118, 68] width 6 height 6
click at [119, 110] on div "Customer Name" at bounding box center [113, 110] width 26 height 6
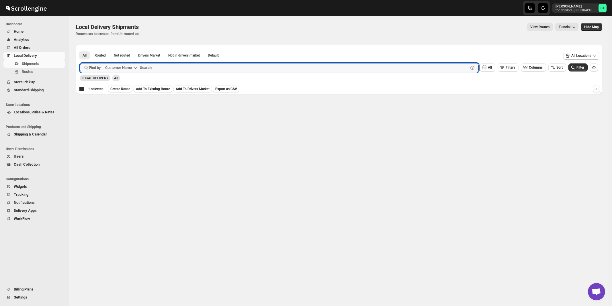
paste input "Weiss Realty & Managment"
type input "Weiss"
click button "Submit" at bounding box center [88, 47] width 16 height 6
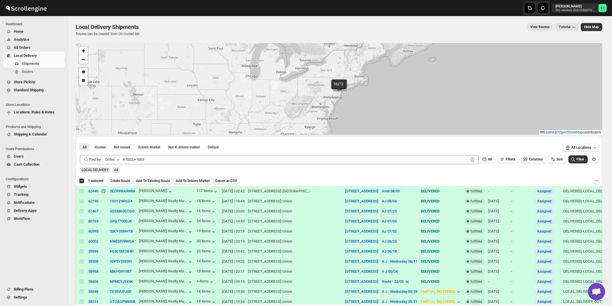
click at [122, 182] on span "Create Route" at bounding box center [120, 180] width 20 height 5
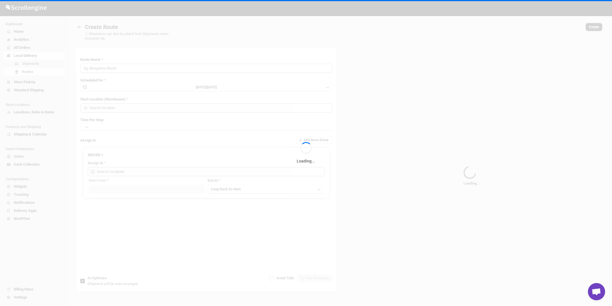
type input "Route - 13/08-1038"
type input "[STREET_ADDRESS]"
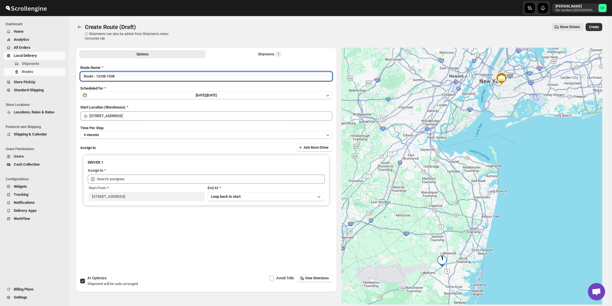
click at [197, 77] on input "Route - 13/08-1038" at bounding box center [206, 76] width 252 height 9
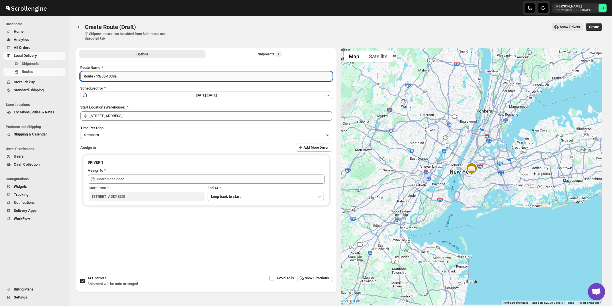
paste input "Mouhamad"
paste input "text"
type input "Mouhamad 08/13"
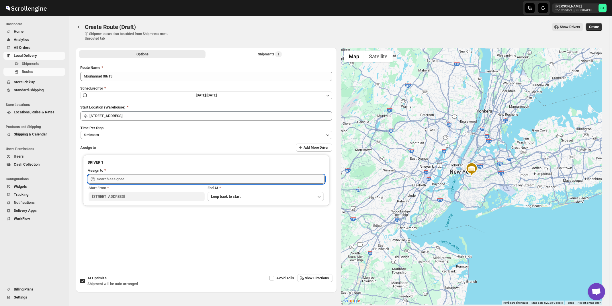
click at [154, 179] on input "text" at bounding box center [211, 178] width 228 height 9
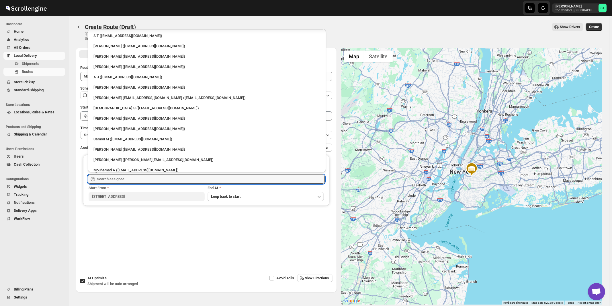
scroll to position [15, 0]
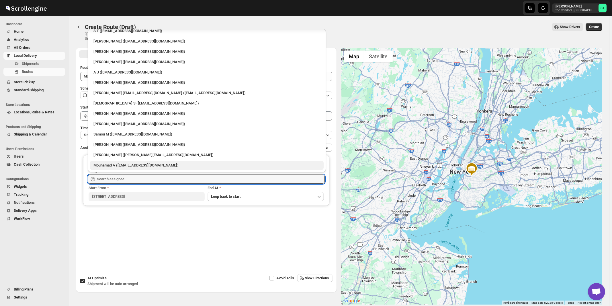
click at [113, 167] on div "Mouhamad A (akazzoumohamed6@gmail.com)" at bounding box center [206, 165] width 227 height 6
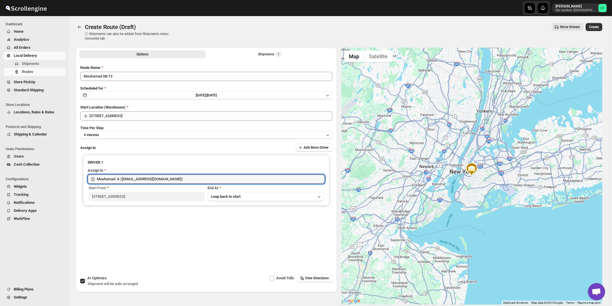
type input "Mouhamad A (akazzoumohamed6@gmail.com)"
click at [312, 277] on span "View Directions" at bounding box center [317, 277] width 24 height 5
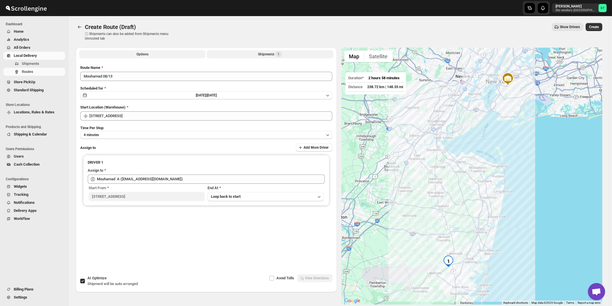
click at [271, 54] on div "Shipments 1" at bounding box center [270, 54] width 24 height 6
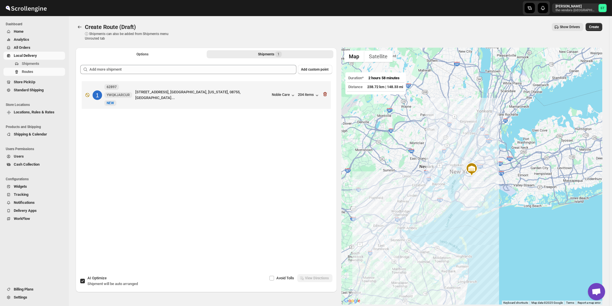
click at [109, 279] on div "AI Optimize Shipment will be auto arranged" at bounding box center [112, 280] width 50 height 11
click at [85, 279] on input "AI Optimize Shipment will be auto arranged" at bounding box center [82, 280] width 5 height 5
checkbox input "false"
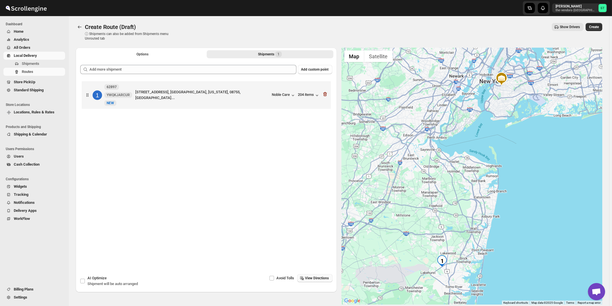
click at [315, 279] on span "View Directions" at bounding box center [317, 277] width 24 height 5
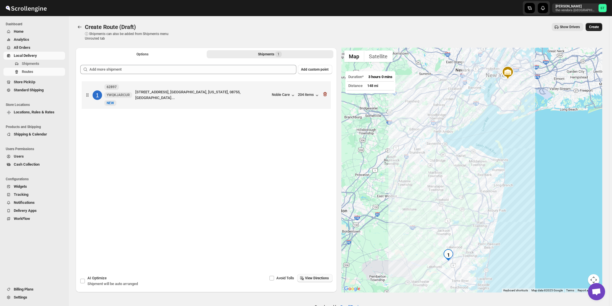
click at [597, 27] on span "Create" at bounding box center [594, 27] width 10 height 5
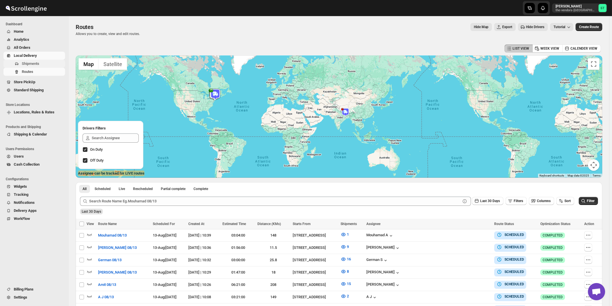
click at [32, 63] on span "Shipments" at bounding box center [30, 63] width 17 height 4
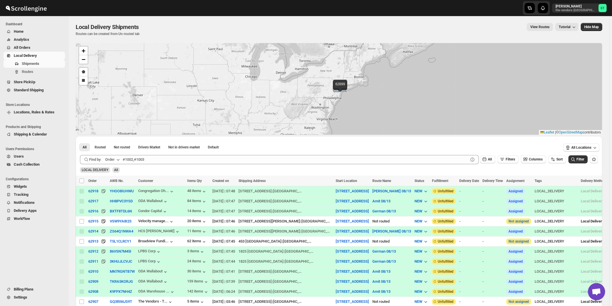
click at [116, 159] on button "Order" at bounding box center [113, 159] width 23 height 9
click at [115, 201] on div "Customer Name" at bounding box center [113, 202] width 26 height 6
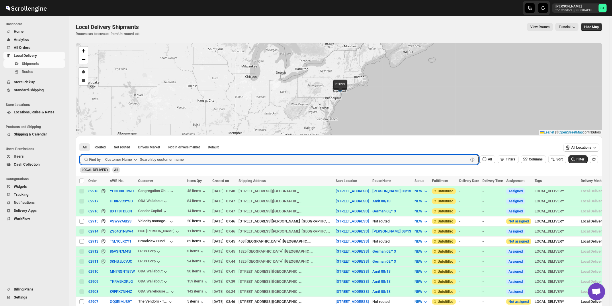
paste input "ATIME"
type input "ATIME"
click button "Submit" at bounding box center [88, 139] width 16 height 6
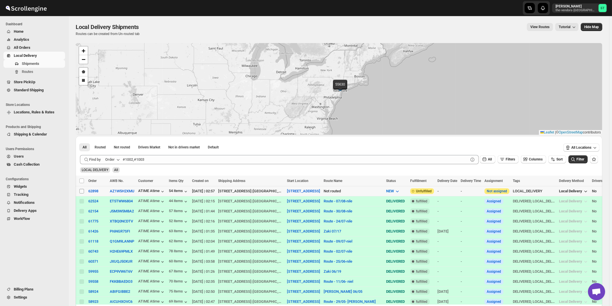
click at [82, 190] on input "Select shipment" at bounding box center [81, 191] width 5 height 5
checkbox input "true"
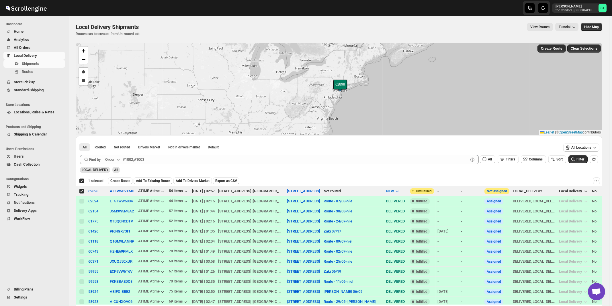
click at [118, 157] on icon "button" at bounding box center [118, 159] width 6 height 6
click at [120, 203] on div "Customer Name" at bounding box center [113, 202] width 26 height 6
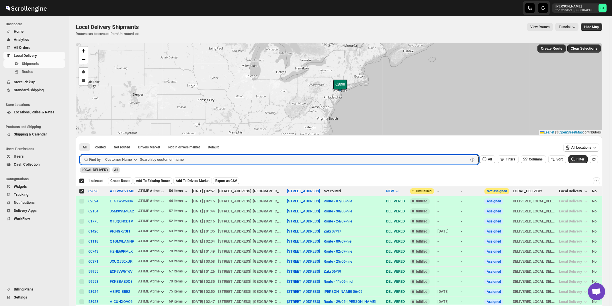
paste input "Dj Direct Inc"
type input "Dj Direct Inc"
click button "Submit" at bounding box center [88, 139] width 16 height 6
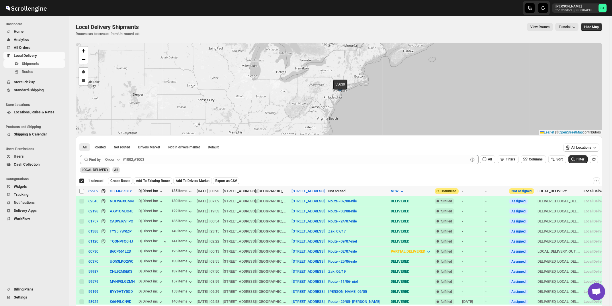
click at [81, 191] on input "Select shipment" at bounding box center [81, 191] width 5 height 5
checkbox input "true"
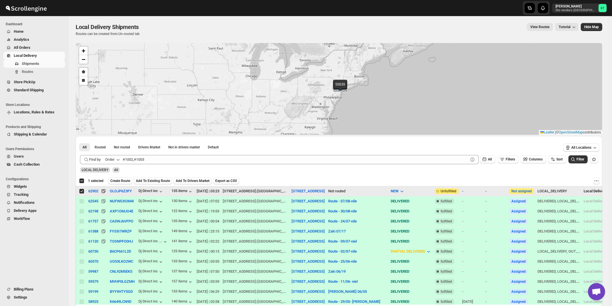
checkbox input "false"
click at [114, 156] on div "Order" at bounding box center [109, 159] width 9 height 6
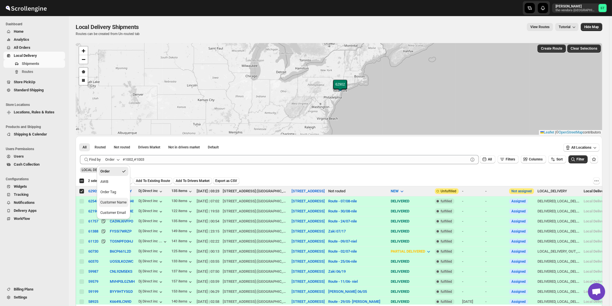
click at [118, 199] on button "Customer Name" at bounding box center [114, 201] width 30 height 9
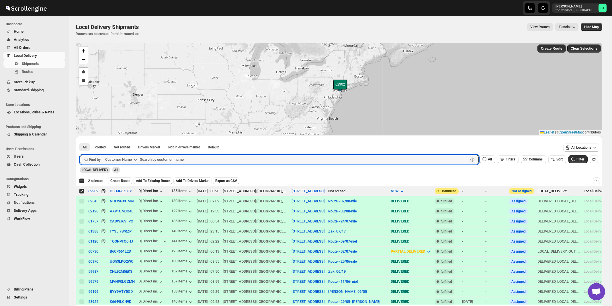
paste input "Royal Bag"
type input "Royal Bag"
click button "Submit" at bounding box center [88, 139] width 16 height 6
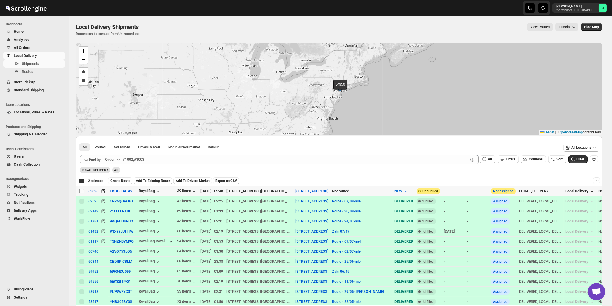
click at [82, 192] on input "Select shipment" at bounding box center [81, 191] width 5 height 5
checkbox input "true"
click at [118, 160] on icon "button" at bounding box center [118, 159] width 6 height 6
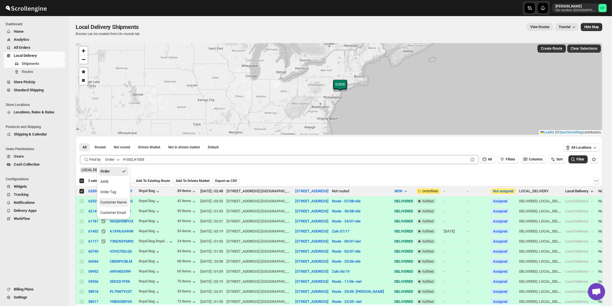
click at [105, 200] on div "Customer Name" at bounding box center [113, 202] width 26 height 6
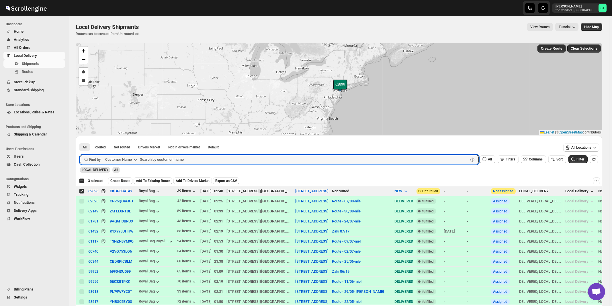
paste input "Artek Insurance"
type input "Artek Insurance"
click button "Submit" at bounding box center [88, 139] width 16 height 6
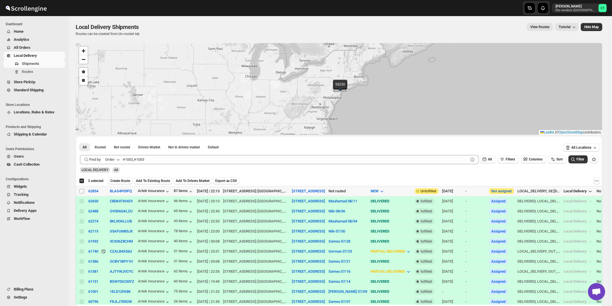
click at [81, 191] on input "Select shipment" at bounding box center [81, 191] width 5 height 5
checkbox input "true"
click at [115, 157] on div "Order" at bounding box center [109, 159] width 9 height 6
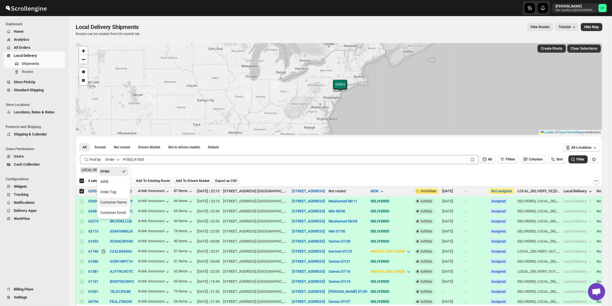
click at [117, 201] on div "Customer Name" at bounding box center [113, 202] width 26 height 6
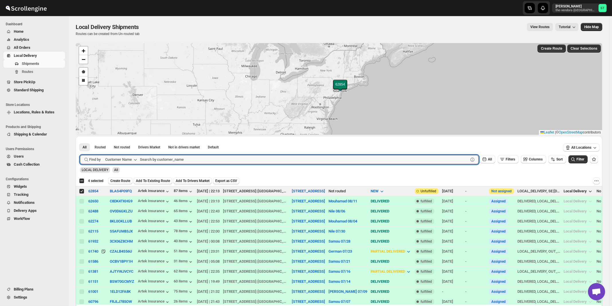
paste input "Five star Corrugated & Display"
type input "Five star Corrugated & Display"
click button "Submit" at bounding box center [88, 139] width 16 height 6
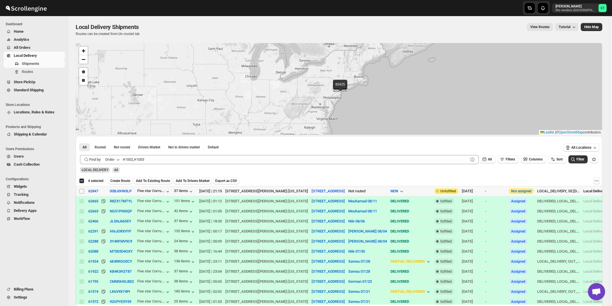
click at [81, 191] on input "Select shipment" at bounding box center [81, 191] width 5 height 5
checkbox input "true"
click at [113, 157] on div "Order" at bounding box center [109, 159] width 9 height 6
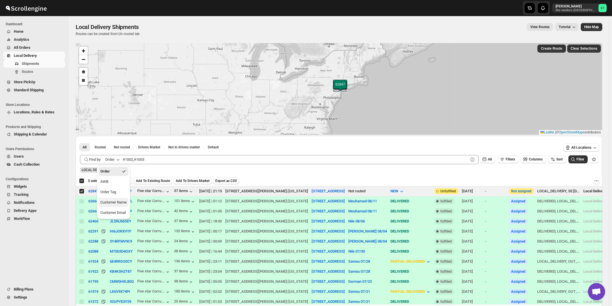
click at [111, 205] on button "Customer Name" at bounding box center [114, 201] width 30 height 9
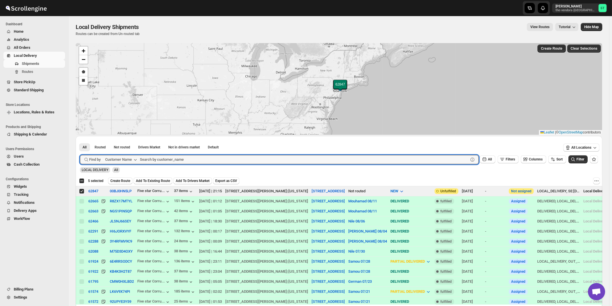
paste input "Perinta Operations"
type input "Perinta Operations"
click button "Submit" at bounding box center [88, 139] width 16 height 6
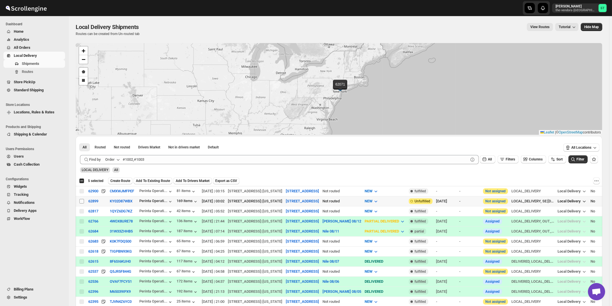
click at [81, 201] on input "Select shipment" at bounding box center [81, 201] width 5 height 5
checkbox input "true"
click at [116, 161] on button "Order" at bounding box center [113, 159] width 23 height 9
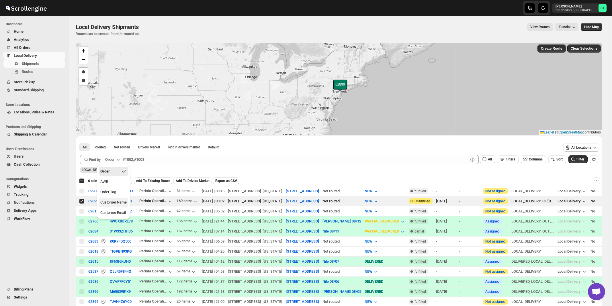
click at [115, 203] on div "Customer Name" at bounding box center [113, 202] width 26 height 6
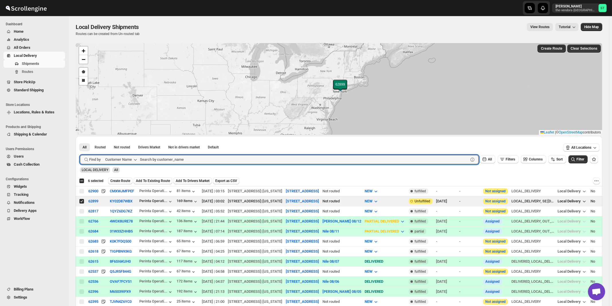
paste input "Capital Plus"
type input "Capital Plus"
click button "Submit" at bounding box center [88, 139] width 16 height 6
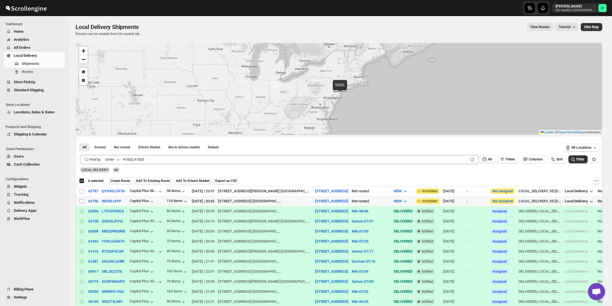
click at [83, 200] on input "Select shipment" at bounding box center [81, 201] width 5 height 5
checkbox input "true"
click at [112, 159] on div "Order" at bounding box center [109, 159] width 9 height 6
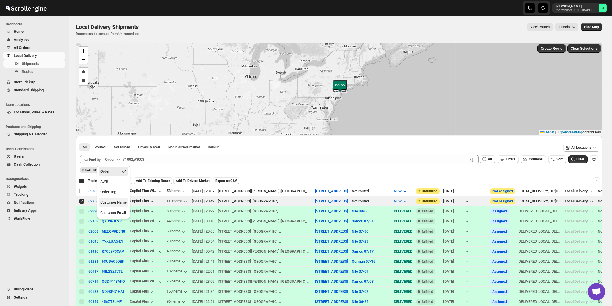
click at [124, 203] on div "Customer Name" at bounding box center [113, 202] width 26 height 6
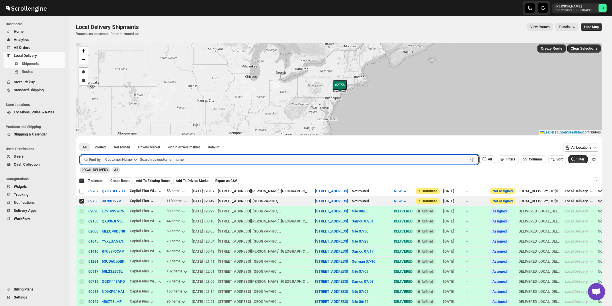
paste input "Proud Moments"
type input "Proud Moments"
click button "Submit" at bounding box center [88, 139] width 16 height 6
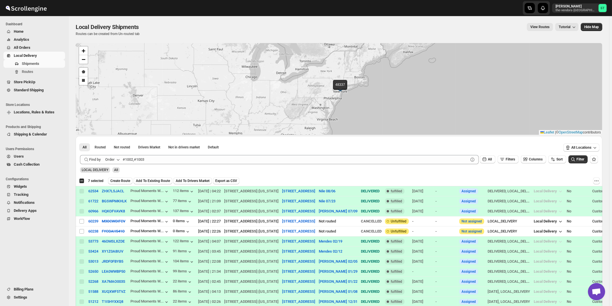
click at [117, 161] on icon "button" at bounding box center [118, 159] width 6 height 6
click at [116, 206] on button "Customer Name" at bounding box center [114, 201] width 30 height 9
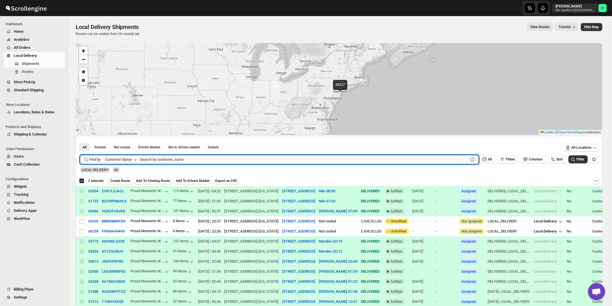
paste input "TDNY"
type input "TDNY"
click button "Submit" at bounding box center [88, 139] width 16 height 6
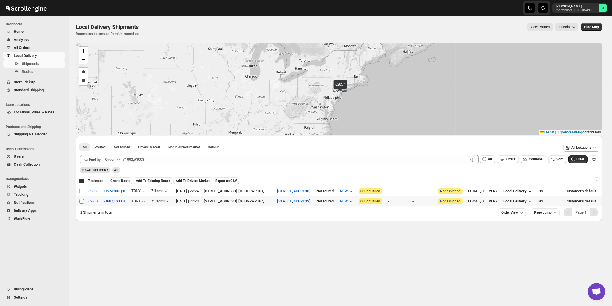
click at [81, 201] on input "Select shipment" at bounding box center [81, 201] width 5 height 5
checkbox input "true"
click at [81, 192] on input "Select shipment" at bounding box center [81, 191] width 5 height 5
checkbox input "true"
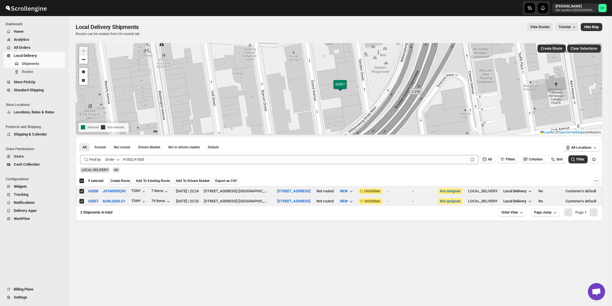
click at [117, 161] on icon "button" at bounding box center [118, 159] width 6 height 6
click at [117, 202] on div "Customer Name" at bounding box center [113, 202] width 26 height 6
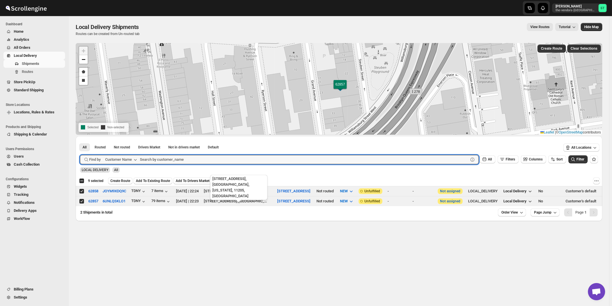
paste input "Rise Abstract"
type input "Rise Abstract"
click button "Submit" at bounding box center [88, 139] width 16 height 6
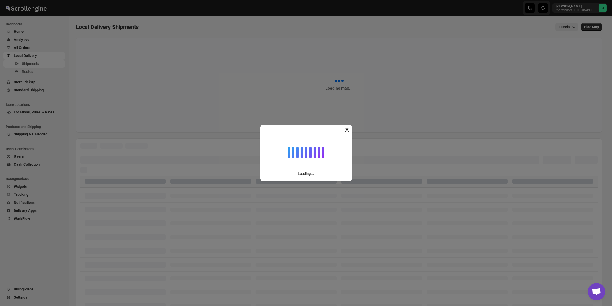
click at [348, 129] on icon at bounding box center [347, 130] width 4 height 4
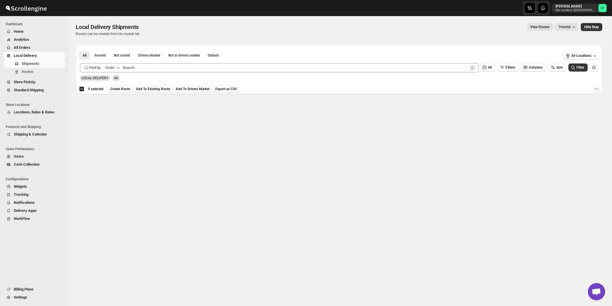
click at [115, 66] on button "Order" at bounding box center [113, 67] width 23 height 9
click at [112, 110] on div "Customer Name" at bounding box center [113, 110] width 26 height 6
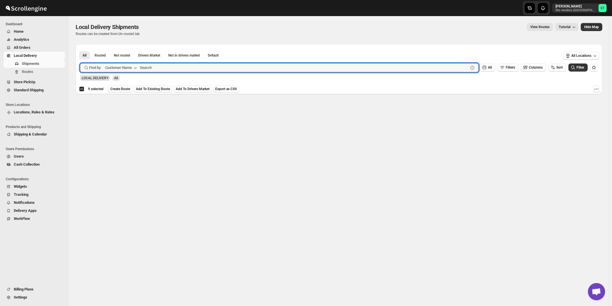
paste input "Rise Abstract"
type input "Rise Abstract"
click button "Submit" at bounding box center [88, 47] width 16 height 6
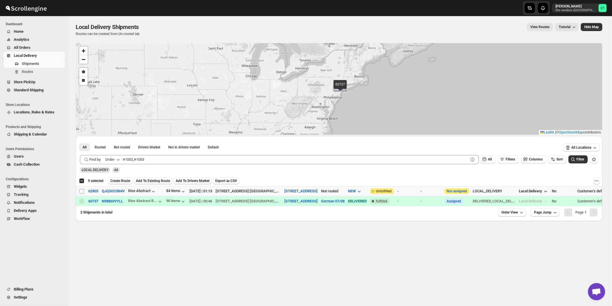
click at [82, 191] on input "Select shipment" at bounding box center [81, 191] width 5 height 5
checkbox input "true"
click at [122, 180] on span "Create Route" at bounding box center [122, 180] width 20 height 5
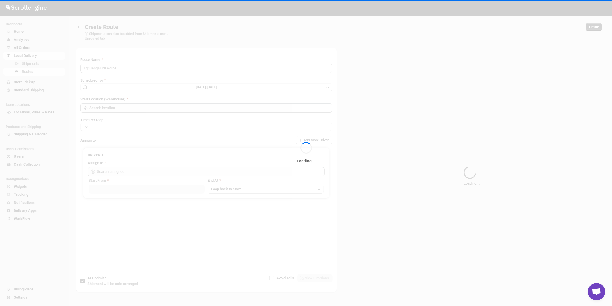
type input "Route - 13/08-1043"
type input "[STREET_ADDRESS]"
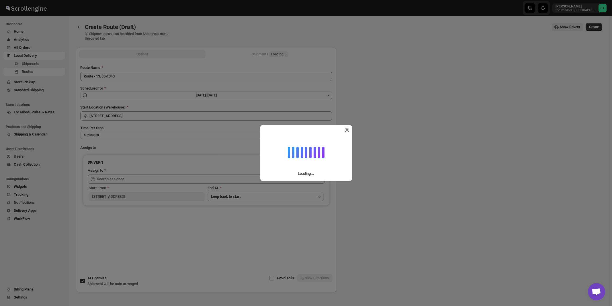
type input "[STREET_ADDRESS]"
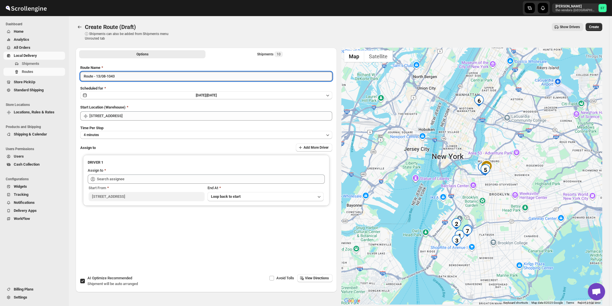
click at [124, 77] on input "Route - 13/08-1043" at bounding box center [206, 76] width 252 height 9
paste input "Nile"
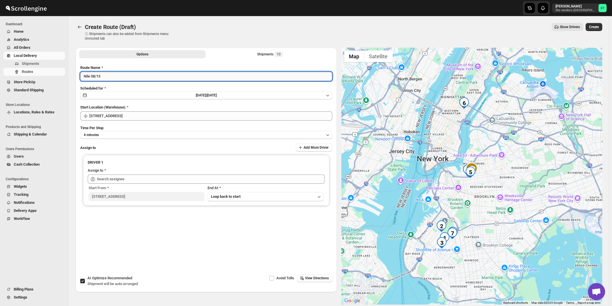
type input "Nile 08/13"
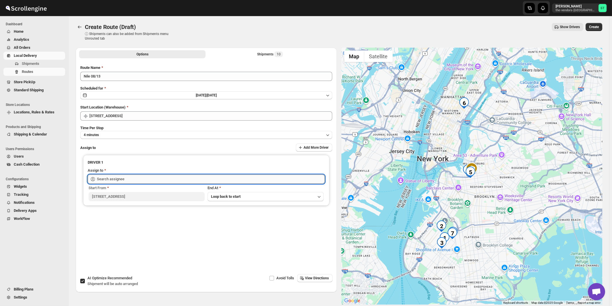
click at [117, 177] on input "text" at bounding box center [211, 178] width 228 height 9
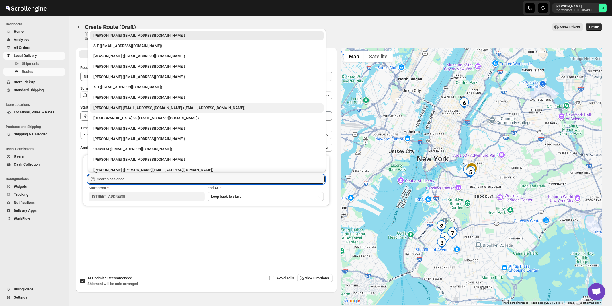
click at [111, 106] on div "Neil Sunilragnath22@Gmail.com (Sunilragnath22@Gmail.com)" at bounding box center [206, 108] width 227 height 6
type input "Neil Sunilragnath22@Gmail.com (Sunilragnath22@Gmail.com)"
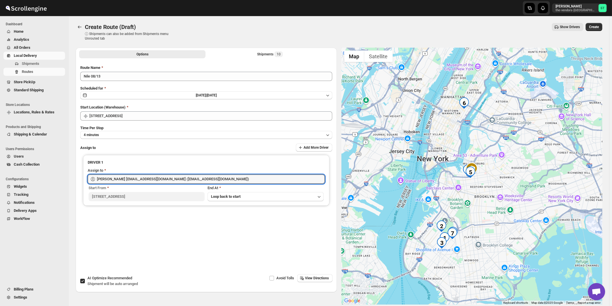
click at [322, 278] on span "View Directions" at bounding box center [317, 277] width 24 height 5
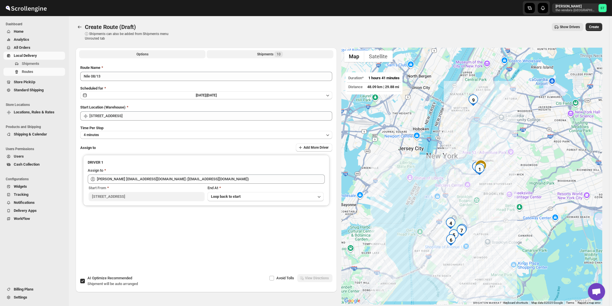
click at [273, 53] on div "Shipments 10" at bounding box center [270, 54] width 26 height 6
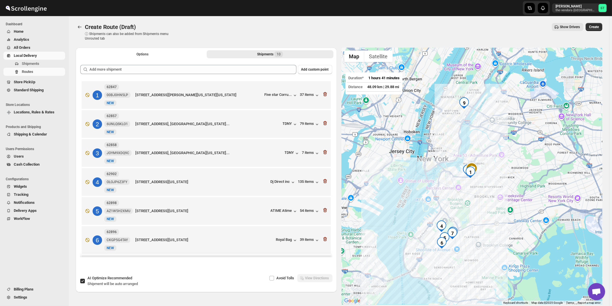
click at [96, 279] on span "AI Optimize Recommended" at bounding box center [109, 277] width 45 height 4
click at [85, 279] on input "AI Optimize Recommended Shipment will be auto arranged" at bounding box center [82, 280] width 5 height 5
checkbox input "false"
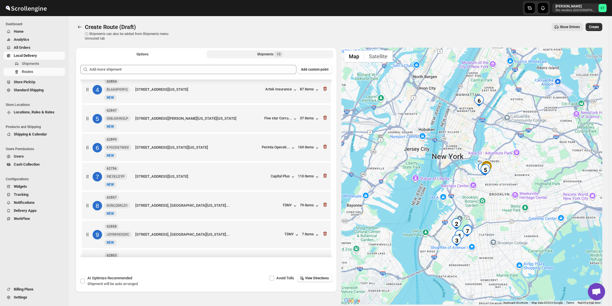
scroll to position [120, 0]
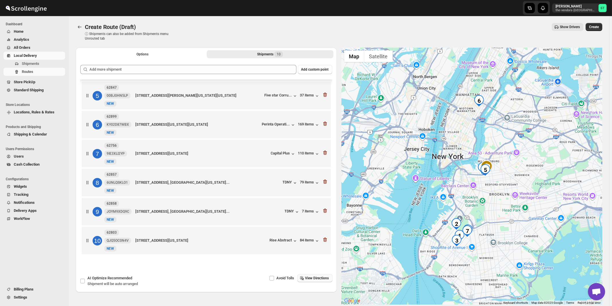
click at [318, 278] on span "View Directions" at bounding box center [317, 277] width 24 height 5
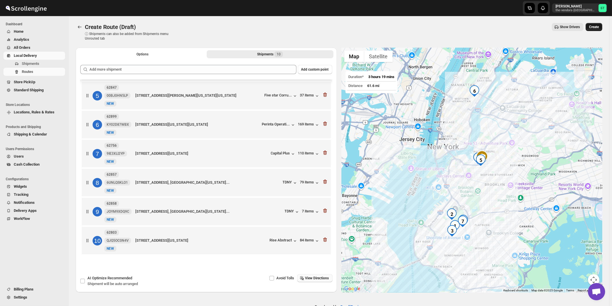
click at [597, 28] on span "Create" at bounding box center [594, 27] width 10 height 5
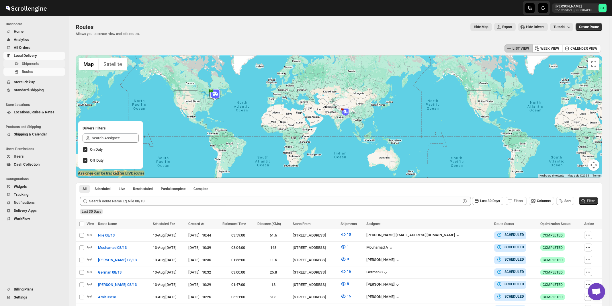
click at [25, 65] on span "Shipments" at bounding box center [30, 63] width 17 height 4
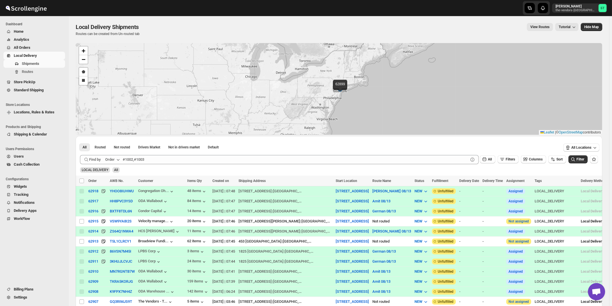
click at [110, 158] on div "Order" at bounding box center [109, 159] width 9 height 6
click at [113, 202] on div "Customer Name" at bounding box center [113, 202] width 26 height 6
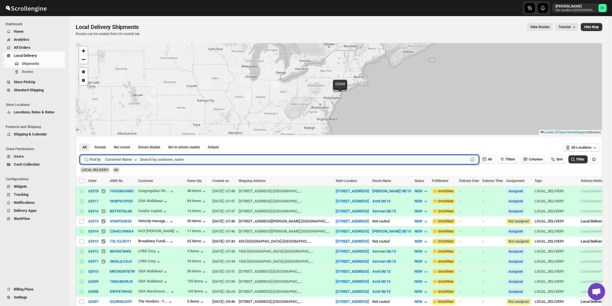
paste input "Apex Group"
type input "Apex Group"
click button "Submit" at bounding box center [88, 139] width 16 height 6
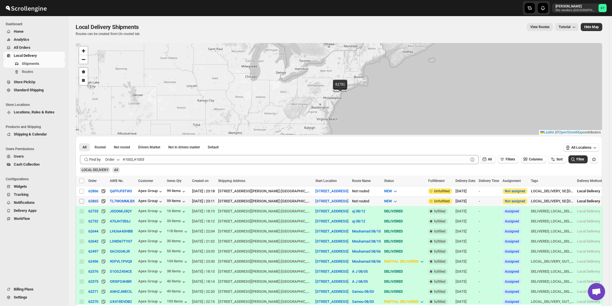
click at [83, 201] on input "Select shipment" at bounding box center [81, 201] width 5 height 5
checkbox input "true"
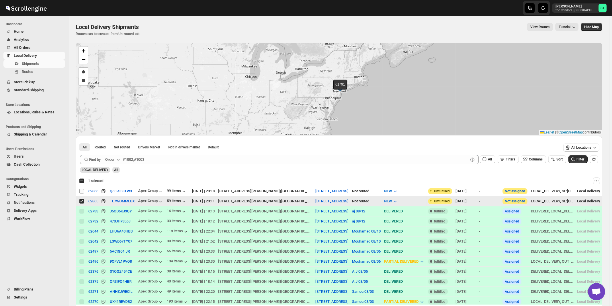
click at [82, 189] on input "Select shipment" at bounding box center [81, 191] width 5 height 5
checkbox input "true"
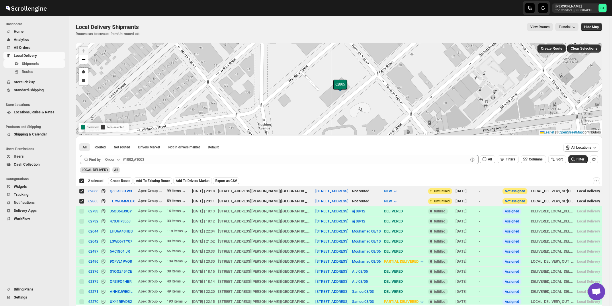
click at [118, 161] on icon "button" at bounding box center [118, 159] width 6 height 6
click at [115, 202] on div "Customer Name" at bounding box center [113, 202] width 26 height 6
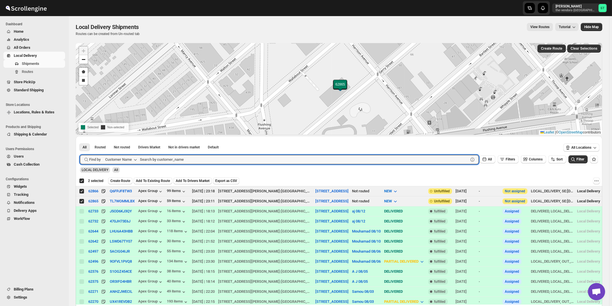
paste input "Broadview Funding"
type input "Broadview Funding"
click button "Submit" at bounding box center [88, 139] width 16 height 6
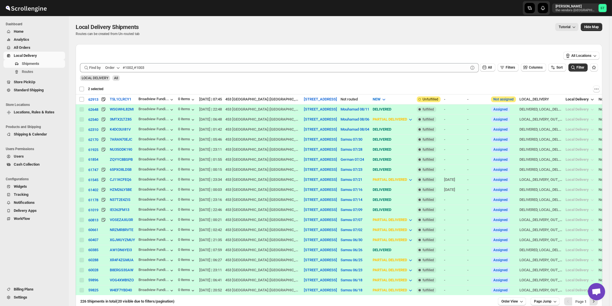
checkbox input "false"
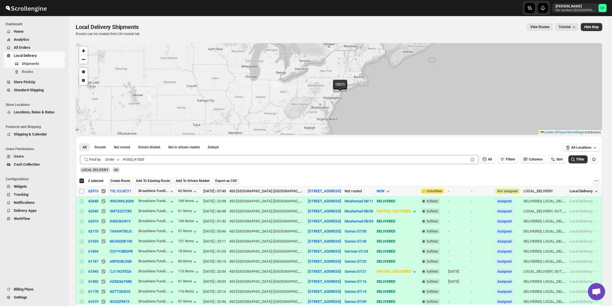
click at [81, 192] on input "Select shipment" at bounding box center [81, 191] width 5 height 5
checkbox input "true"
click at [116, 159] on icon "button" at bounding box center [118, 159] width 6 height 6
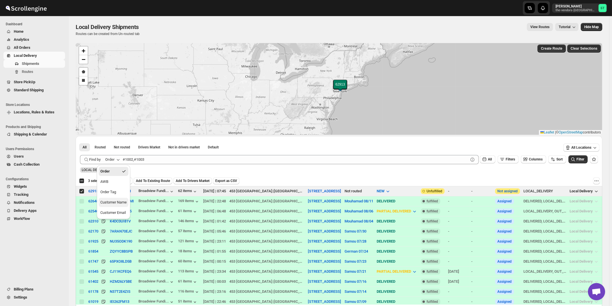
click at [110, 202] on div "Customer Name" at bounding box center [113, 202] width 26 height 6
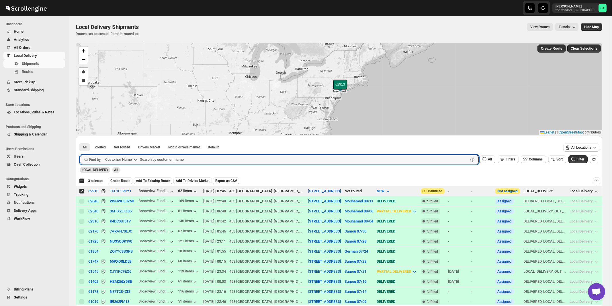
paste input "Elite Concrete [GEOGRAPHIC_DATA]"
type input "Elite Concrete [GEOGRAPHIC_DATA]"
click button "Submit" at bounding box center [88, 139] width 16 height 6
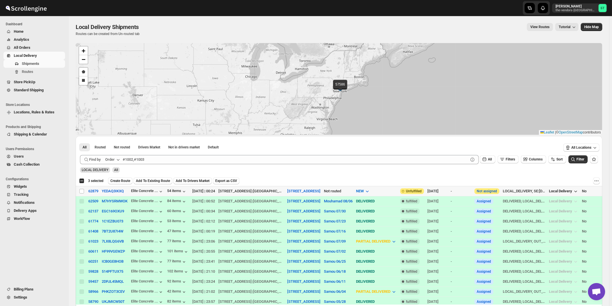
click at [81, 190] on input "Select shipment" at bounding box center [81, 191] width 5 height 5
checkbox input "true"
click at [116, 161] on icon "button" at bounding box center [118, 159] width 6 height 6
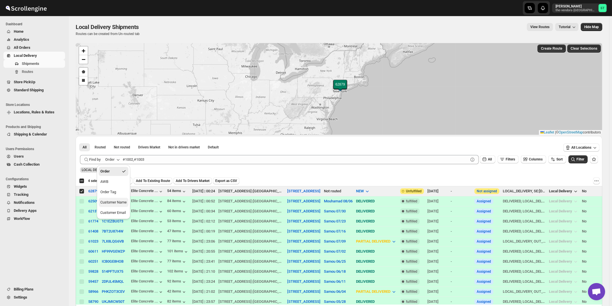
click at [126, 203] on div "Customer Name" at bounding box center [113, 202] width 26 height 6
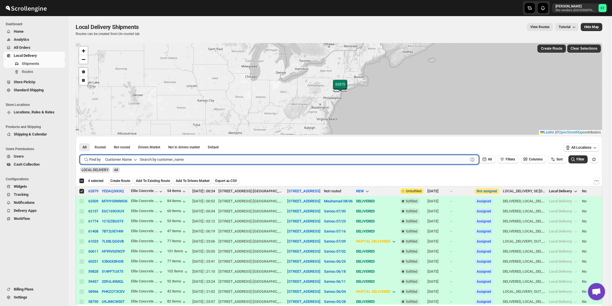
paste input "Sock Shoppe"
type input "Sock Shoppe"
click button "Submit" at bounding box center [88, 139] width 16 height 6
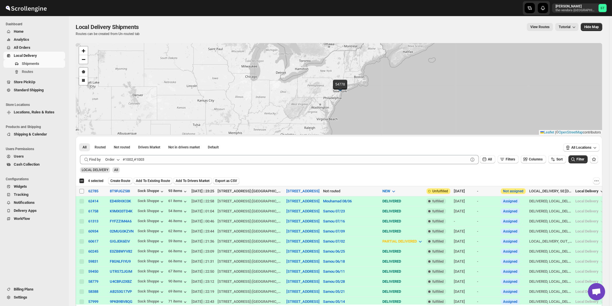
click at [81, 190] on input "Select shipment" at bounding box center [81, 191] width 5 height 5
checkbox input "true"
click at [113, 158] on div "Order" at bounding box center [109, 159] width 9 height 6
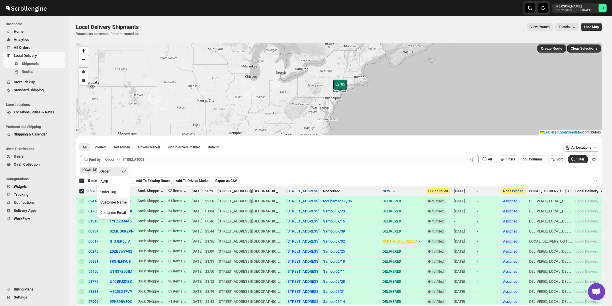
click at [113, 203] on div "Customer Name" at bounding box center [113, 202] width 26 height 6
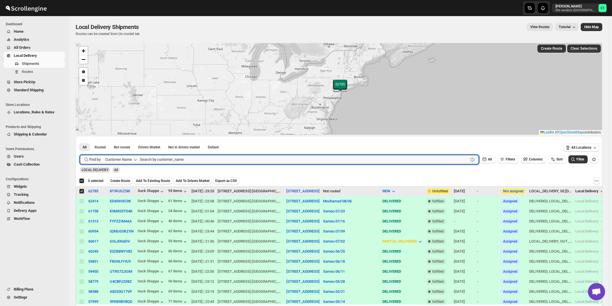
paste input "Velocity management"
type input "Velocity management"
click button "Submit" at bounding box center [88, 139] width 16 height 6
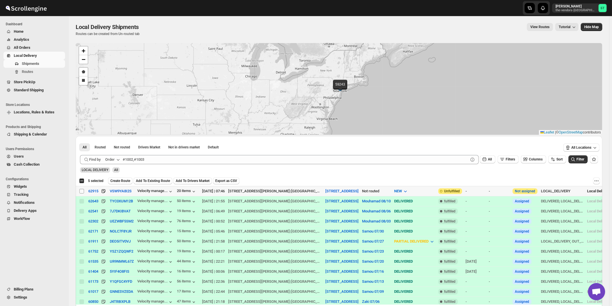
click at [81, 191] on input "Select shipment" at bounding box center [81, 191] width 5 height 5
checkbox input "true"
click at [115, 160] on div "Order" at bounding box center [109, 159] width 9 height 6
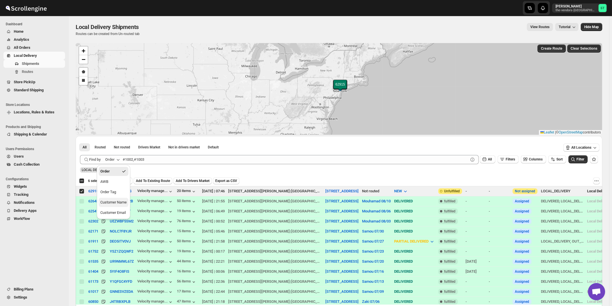
click at [110, 203] on div "Customer Name" at bounding box center [113, 202] width 26 height 6
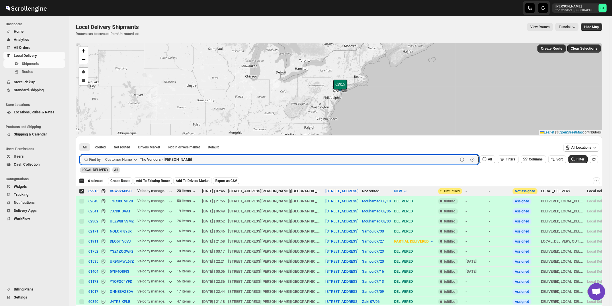
click button "Submit" at bounding box center [88, 139] width 16 height 6
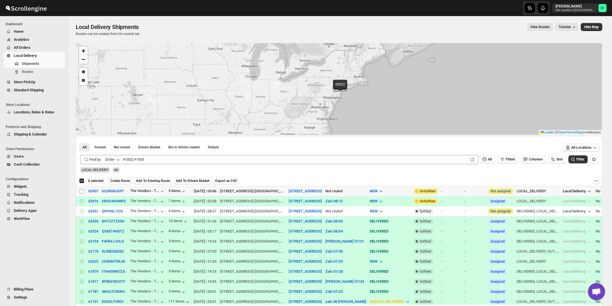
click at [80, 190] on input "Select shipment" at bounding box center [81, 191] width 5 height 5
checkbox input "true"
click at [118, 161] on icon "button" at bounding box center [118, 159] width 6 height 6
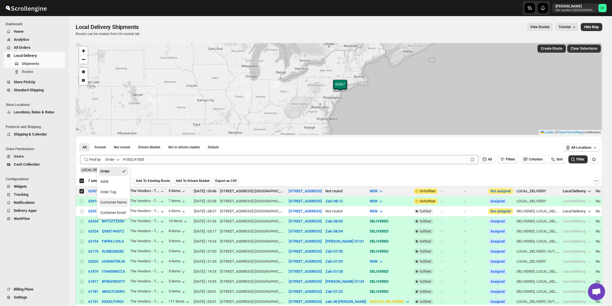
click at [119, 206] on button "Customer Name" at bounding box center [114, 201] width 30 height 9
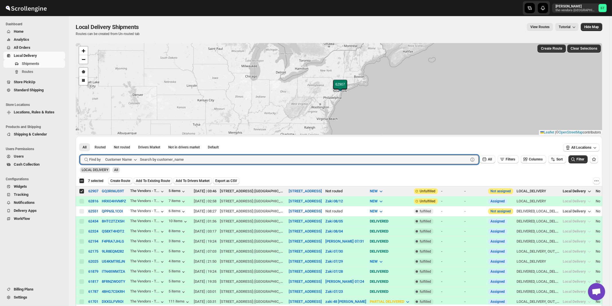
paste input "MJH Construction Corp."
type input "MJH Construction Corp."
click button "Submit" at bounding box center [88, 139] width 16 height 6
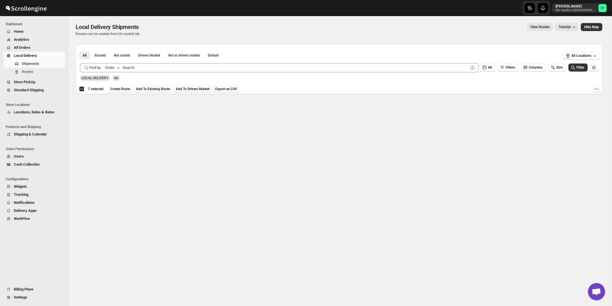
click at [118, 67] on icon "button" at bounding box center [118, 68] width 6 height 6
click at [116, 114] on button "Customer Name" at bounding box center [114, 110] width 30 height 9
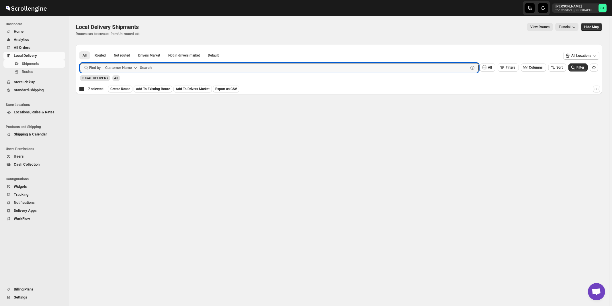
paste input "MJH Construction Corp."
type input "MJH"
click button "Submit" at bounding box center [88, 47] width 16 height 6
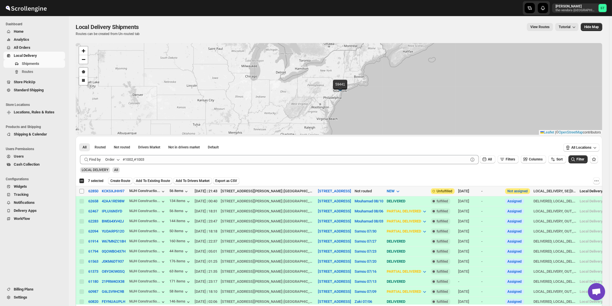
click at [81, 190] on input "Select shipment" at bounding box center [81, 191] width 5 height 5
checkbox input "true"
click at [115, 158] on div "Order" at bounding box center [109, 159] width 9 height 6
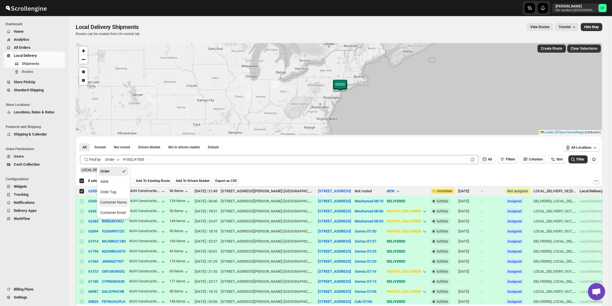
click at [123, 200] on div "Customer Name" at bounding box center [113, 202] width 26 height 6
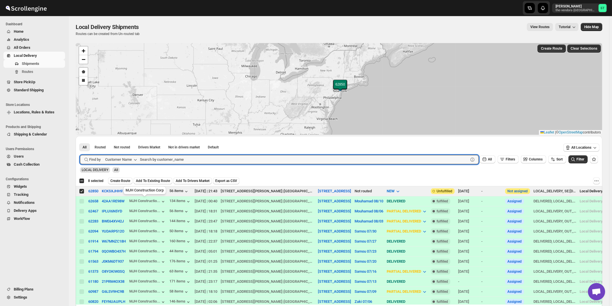
paste input "Beis Burich Suite 205"
type input "[PERSON_NAME]"
click button "Submit" at bounding box center [88, 139] width 16 height 6
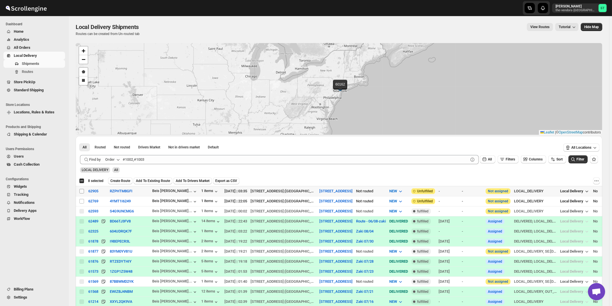
click at [82, 191] on input "Select shipment" at bounding box center [81, 191] width 5 height 5
checkbox input "true"
click at [115, 160] on button "Order" at bounding box center [113, 159] width 23 height 9
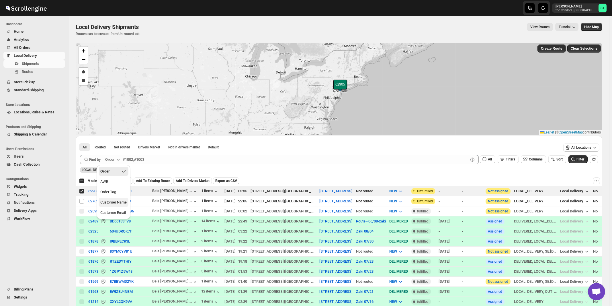
click at [120, 201] on div "Customer Name" at bounding box center [113, 202] width 26 height 6
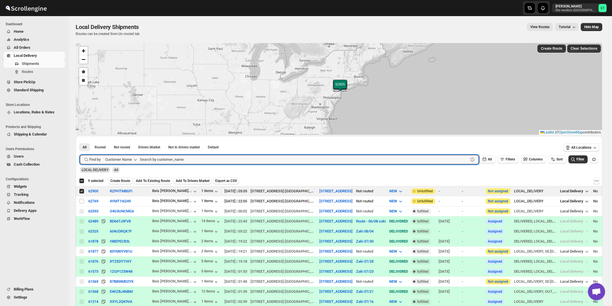
paste input "P&G Williamsburg"
type input "P&G Williamsburg"
click button "Submit" at bounding box center [88, 139] width 16 height 6
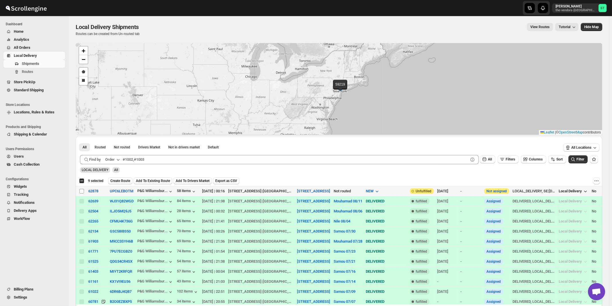
click at [81, 191] on input "Select shipment" at bounding box center [81, 191] width 5 height 5
checkbox input "true"
click at [111, 158] on div "Order" at bounding box center [109, 159] width 9 height 6
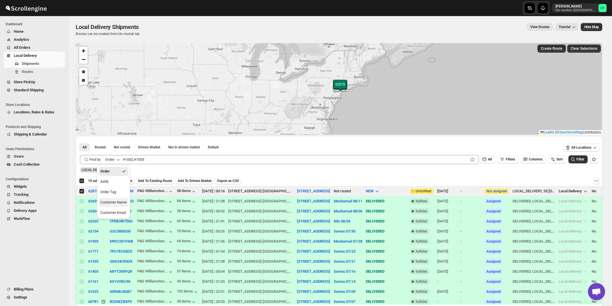
click at [115, 203] on div "Customer Name" at bounding box center [113, 202] width 26 height 6
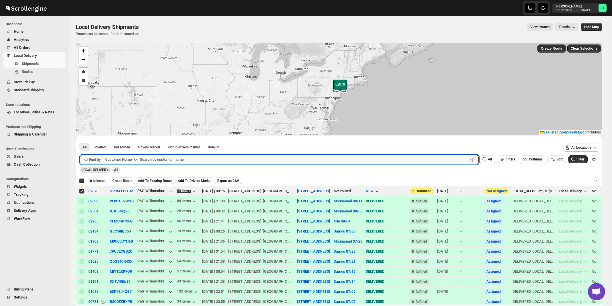
paste input "Glassify NY"
type input "Glassify NY"
click button "Submit" at bounding box center [88, 139] width 16 height 6
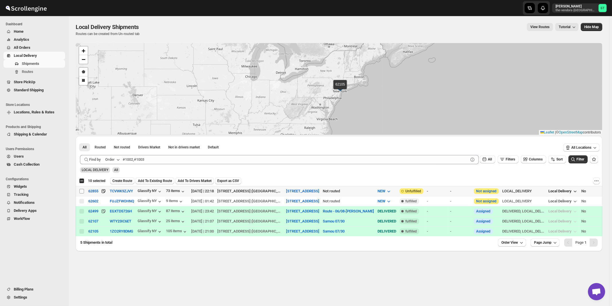
click at [81, 190] on input "Select shipment" at bounding box center [81, 191] width 5 height 5
checkbox input "true"
click at [123, 182] on span "Create Route" at bounding box center [122, 180] width 20 height 5
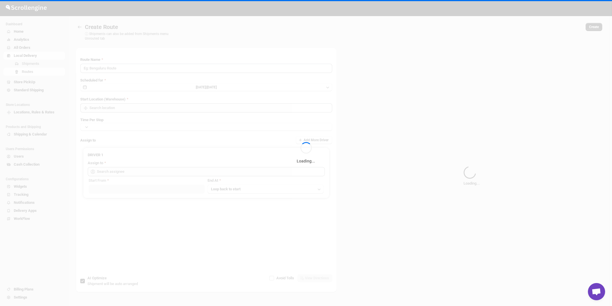
type input "Route - 13/08-1048"
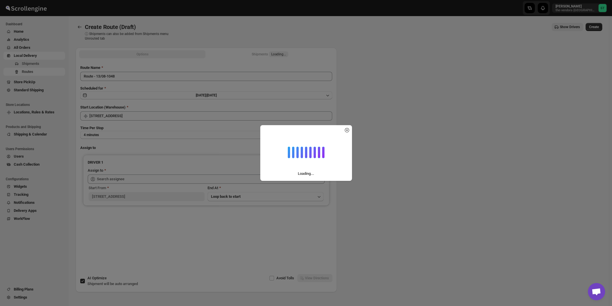
type input "[STREET_ADDRESS]"
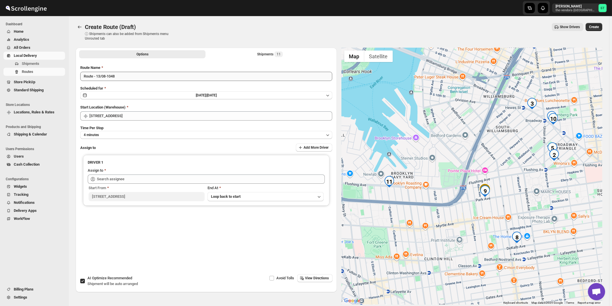
click at [116, 77] on input "Route - 13/08-1048" at bounding box center [206, 76] width 252 height 9
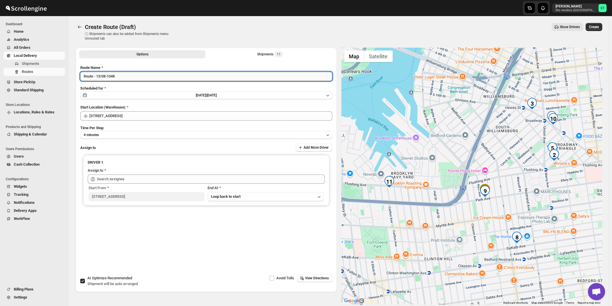
paste input "Zaki"
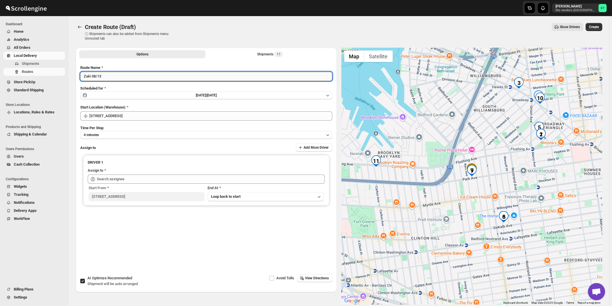
type input "Zaki 08/13"
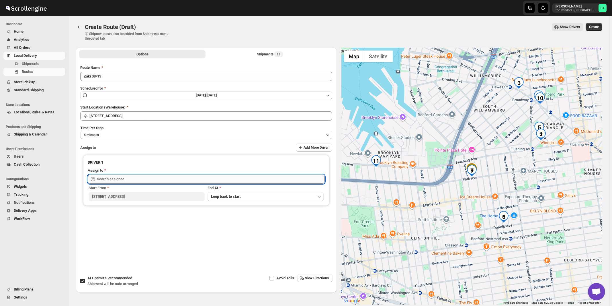
click at [107, 180] on input "text" at bounding box center [211, 178] width 228 height 9
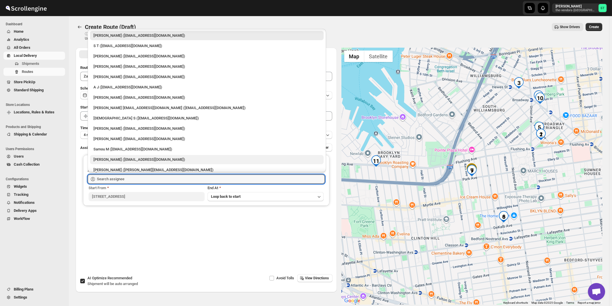
scroll to position [15, 0]
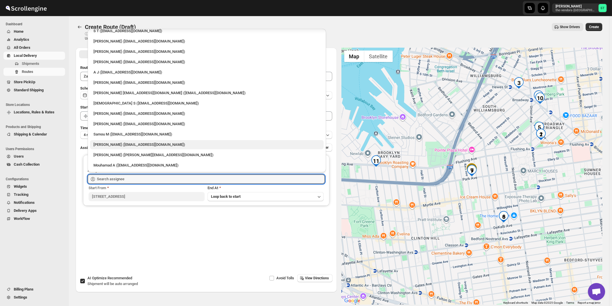
click at [113, 143] on div "Zaki Bouteche (zakarya.bouteche@gmail.com)" at bounding box center [206, 145] width 227 height 6
type input "Zaki Bouteche (zakarya.bouteche@gmail.com)"
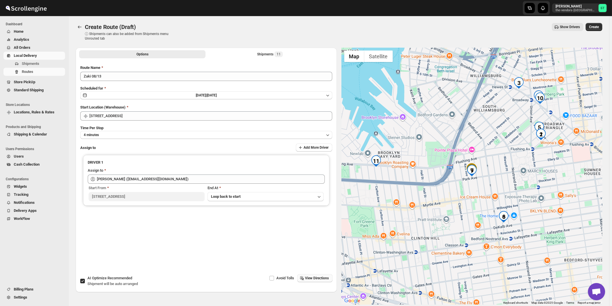
click at [319, 280] on button "View Directions" at bounding box center [314, 278] width 35 height 8
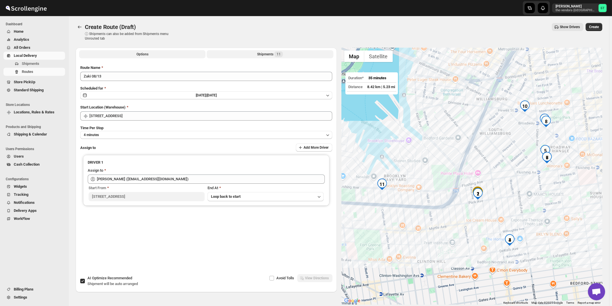
click at [280, 53] on span "11" at bounding box center [279, 54] width 4 height 5
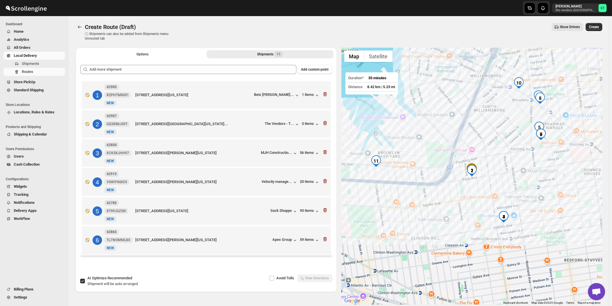
click at [93, 281] on span "Shipment will be auto arranged" at bounding box center [112, 283] width 50 height 4
click at [85, 281] on input "AI Optimize Recommended Shipment will be auto arranged" at bounding box center [82, 280] width 5 height 5
checkbox input "false"
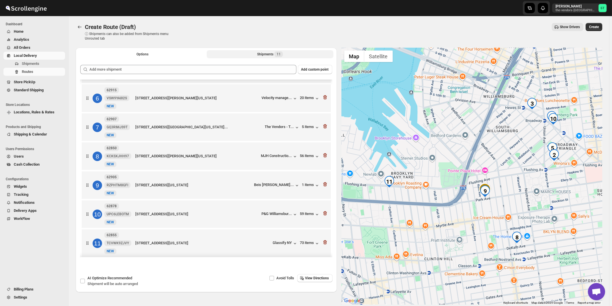
scroll to position [149, 0]
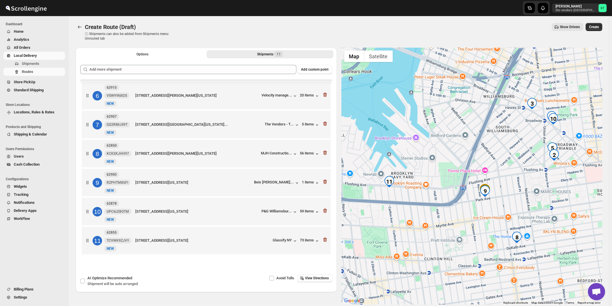
drag, startPoint x: 314, startPoint y: 275, endPoint x: 338, endPoint y: 272, distance: 24.3
click at [315, 275] on button "View Directions" at bounding box center [314, 278] width 35 height 8
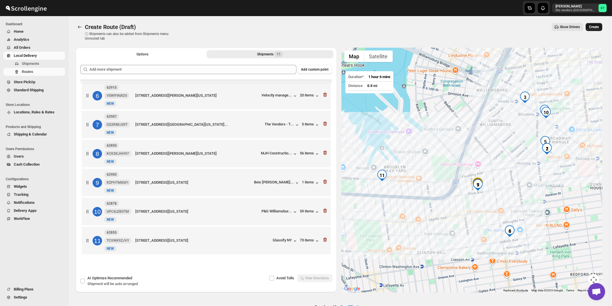
click at [599, 28] on span "Create" at bounding box center [594, 27] width 10 height 5
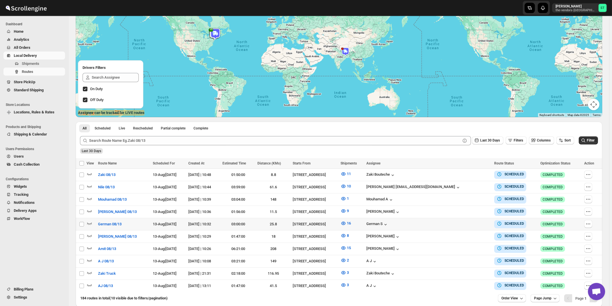
scroll to position [86, 0]
